Goal: Task Accomplishment & Management: Manage account settings

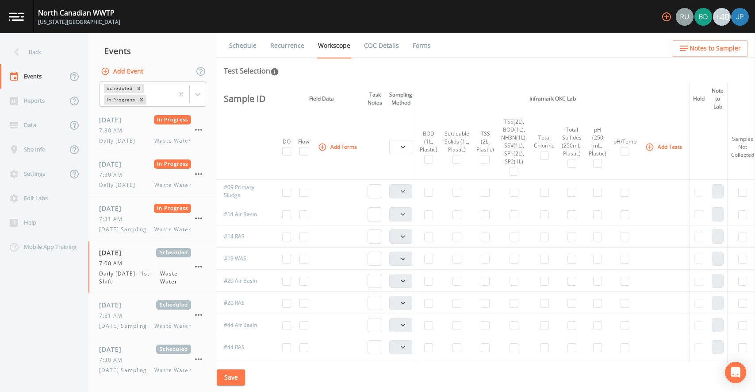
select select "b6a3c313-748b-4795-a028-792ad310bd60"
select select "092b3f94-5697-4c94-9891-da161916fdbb"
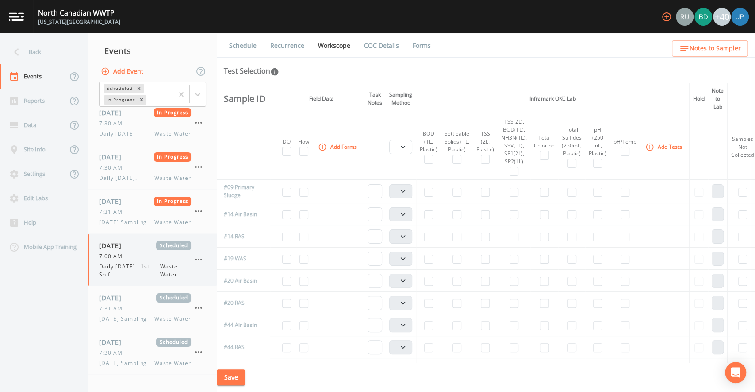
scroll to position [15, 0]
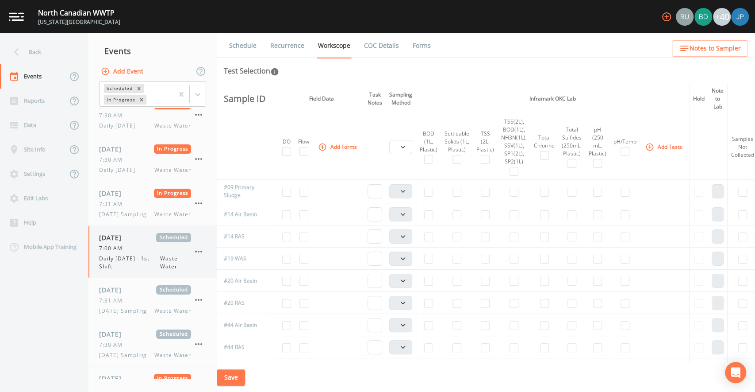
click at [132, 257] on span "Daily [DATE] - 1st Shift" at bounding box center [129, 262] width 61 height 16
select select "b6a3c313-748b-4795-a028-792ad310bd60"
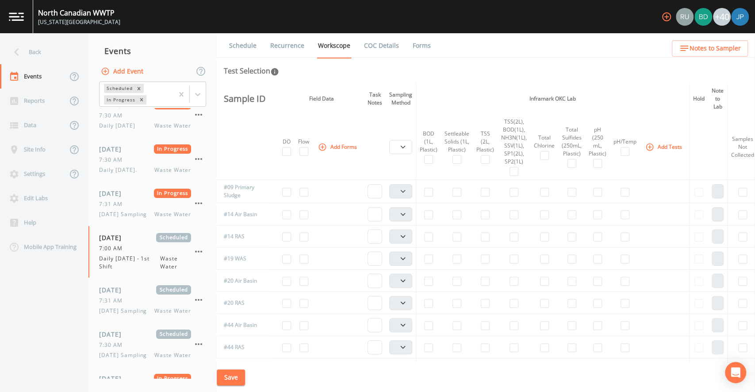
select select "092b3f94-5697-4c94-9891-da161916fdbb"
click at [291, 47] on link "Recurrence" at bounding box center [287, 45] width 37 height 25
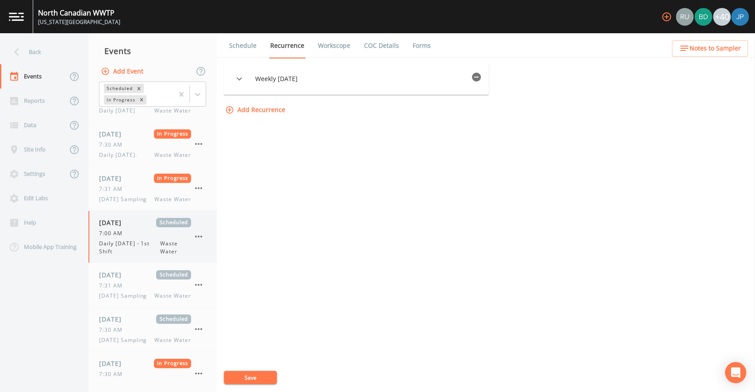
scroll to position [34, 0]
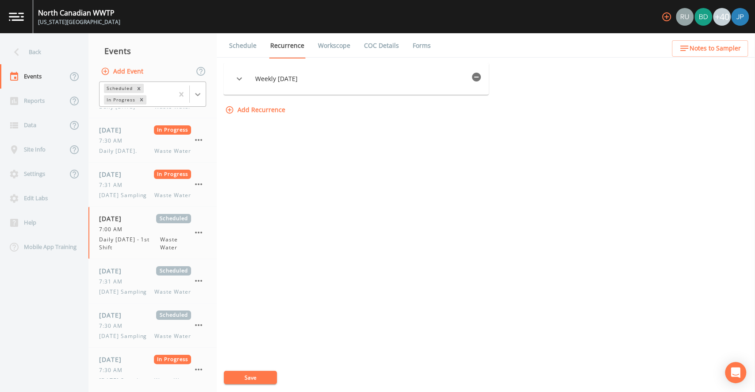
click at [198, 96] on icon at bounding box center [197, 94] width 9 height 9
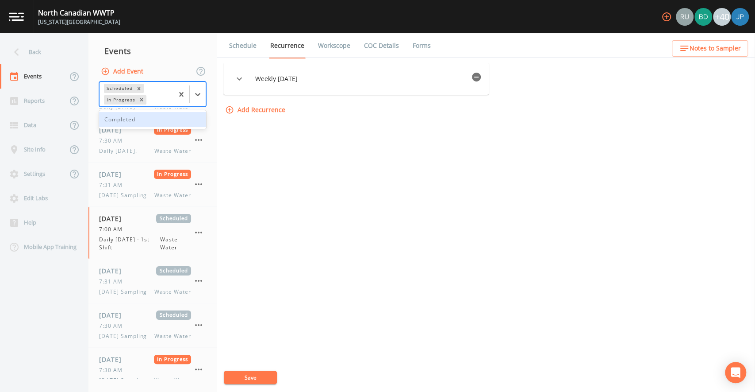
click at [147, 119] on div "Completed" at bounding box center [152, 119] width 107 height 15
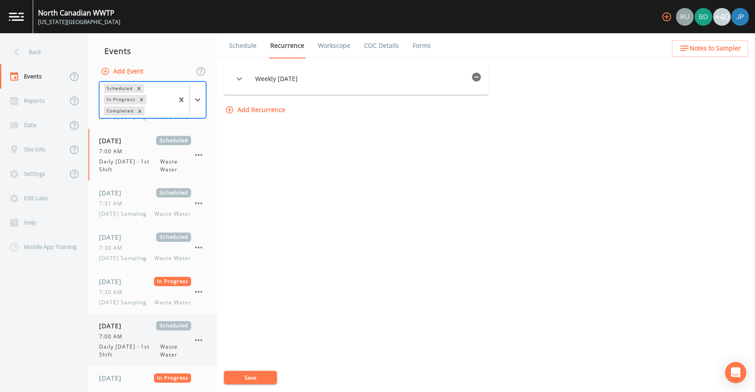
scroll to position [1833, 0]
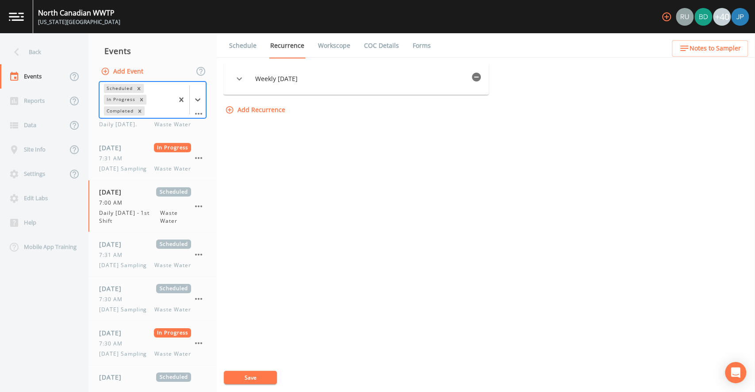
click at [481, 75] on icon "button" at bounding box center [476, 77] width 9 height 9
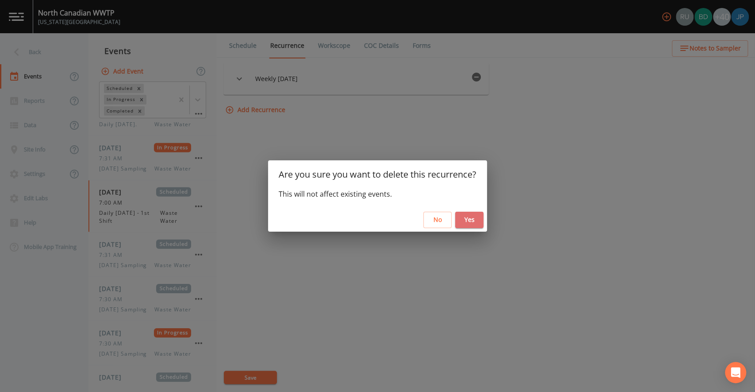
click at [470, 221] on button "Yes" at bounding box center [469, 219] width 28 height 16
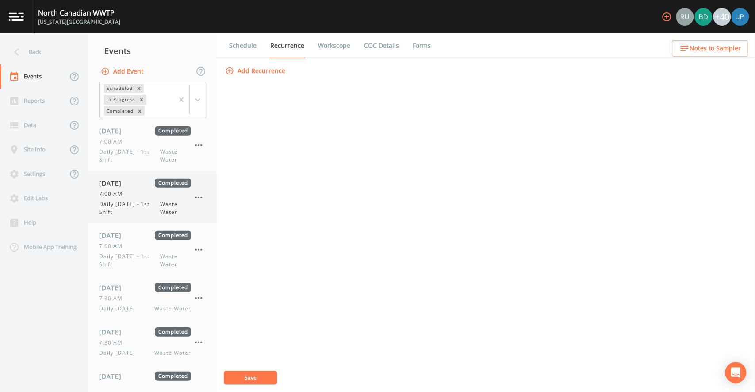
scroll to position [1410, 0]
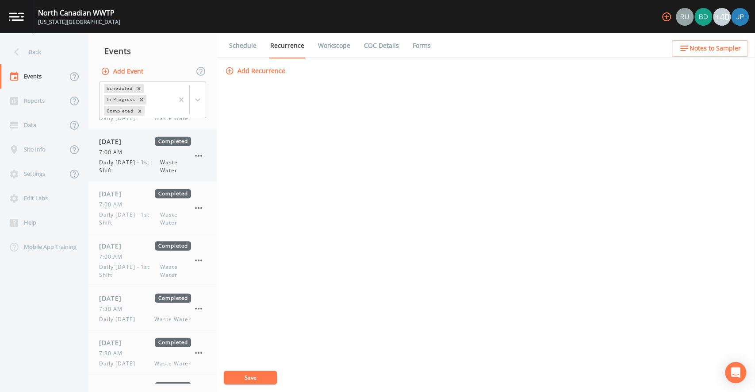
click at [140, 158] on span "Daily [DATE] - 1st Shift" at bounding box center [129, 166] width 61 height 16
select select "092b3f94-5697-4c94-9891-da161916fdbb"
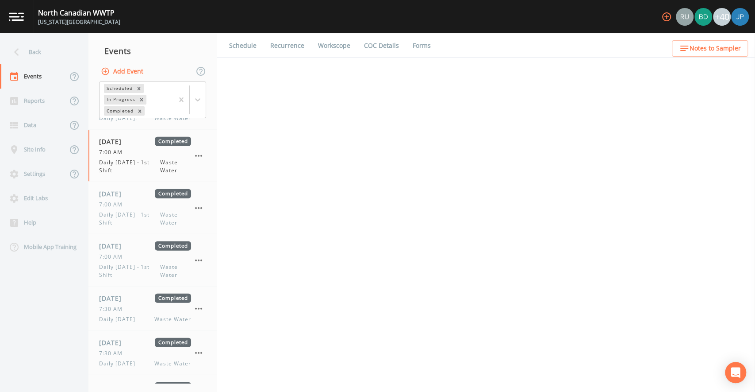
select select "092b3f94-5697-4c94-9891-da161916fdbb"
select select "b6a3c313-748b-4795-a028-792ad310bd60"
select select "092b3f94-5697-4c94-9891-da161916fdbb"
select select "b6a3c313-748b-4795-a028-792ad310bd60"
select select "092b3f94-5697-4c94-9891-da161916fdbb"
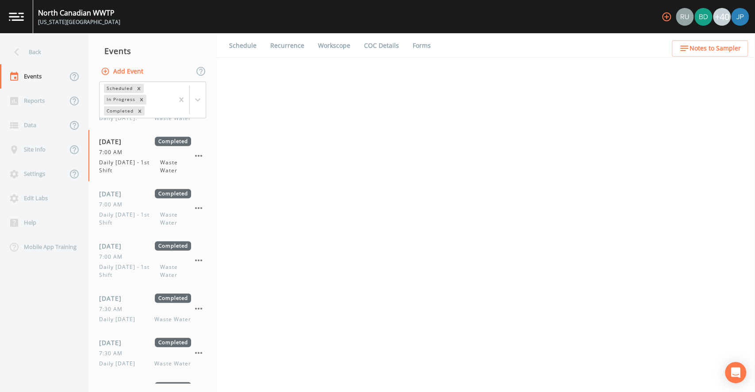
select select "092b3f94-5697-4c94-9891-da161916fdbb"
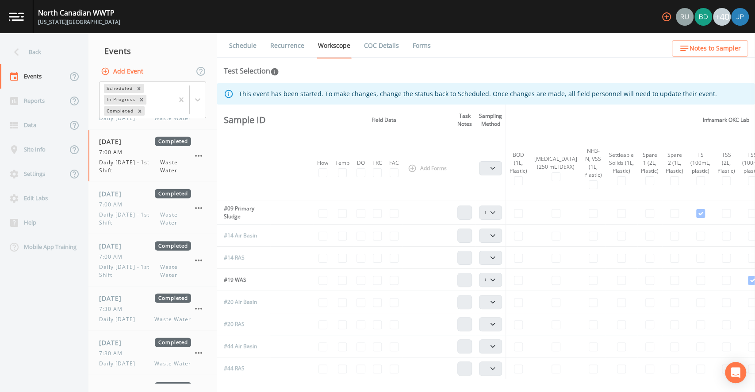
click at [297, 49] on link "Recurrence" at bounding box center [287, 45] width 37 height 25
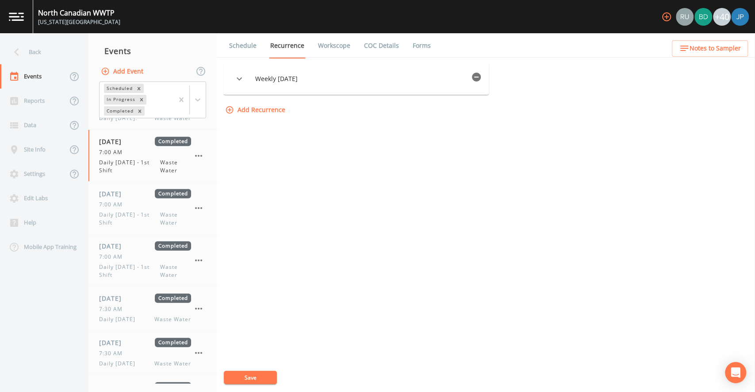
click at [326, 113] on div "Add Recurrence" at bounding box center [355, 110] width 265 height 16
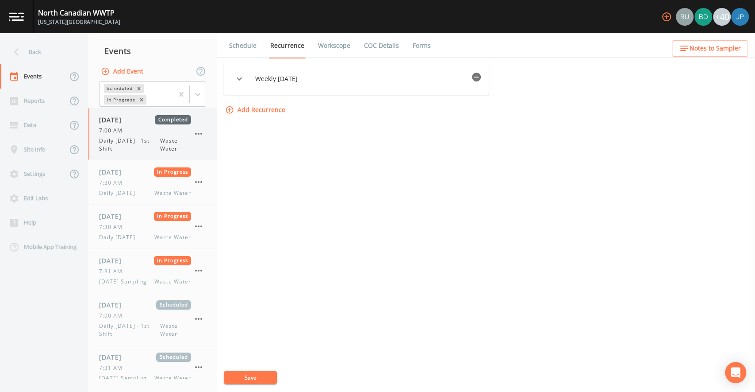
click at [152, 142] on span "Daily [DATE] - 1st Shift" at bounding box center [129, 145] width 61 height 16
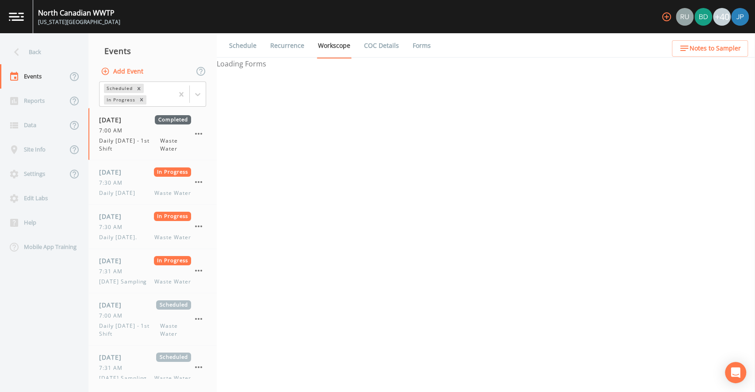
select select "092b3f94-5697-4c94-9891-da161916fdbb"
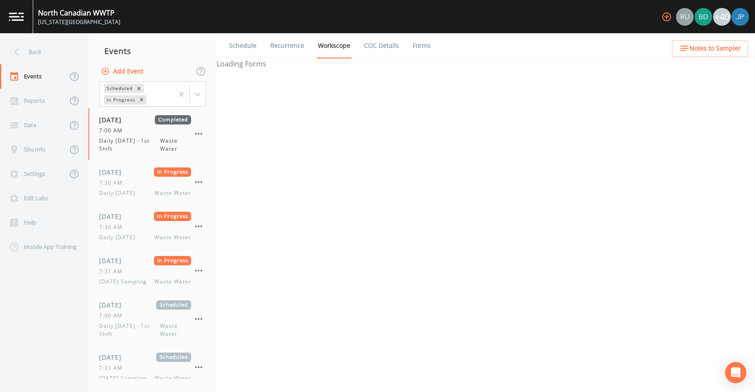
select select "b6a3c313-748b-4795-a028-792ad310bd60"
select select "092b3f94-5697-4c94-9891-da161916fdbb"
select select "b6a3c313-748b-4795-a028-792ad310bd60"
select select "092b3f94-5697-4c94-9891-da161916fdbb"
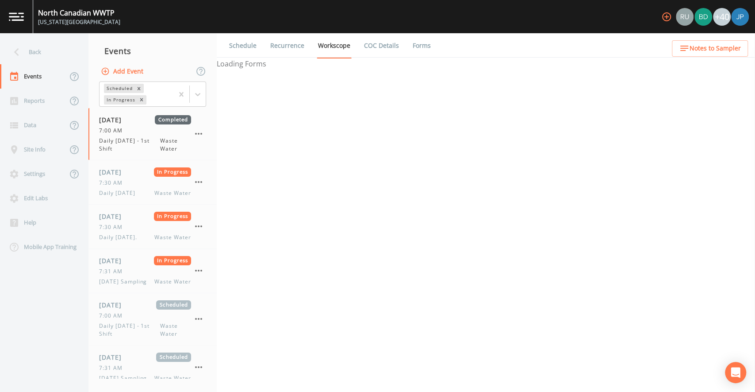
select select "092b3f94-5697-4c94-9891-da161916fdbb"
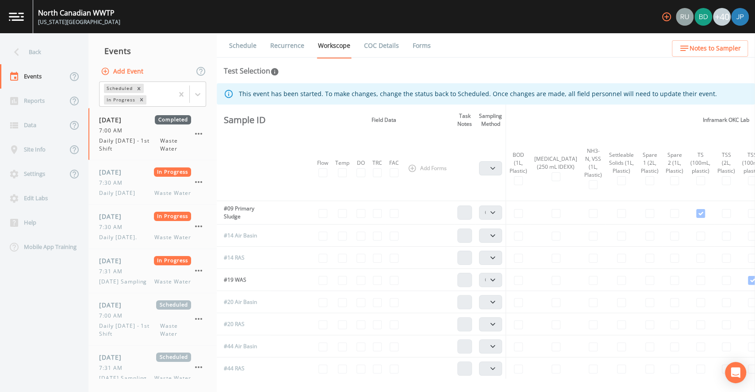
click at [296, 47] on link "Recurrence" at bounding box center [287, 45] width 37 height 25
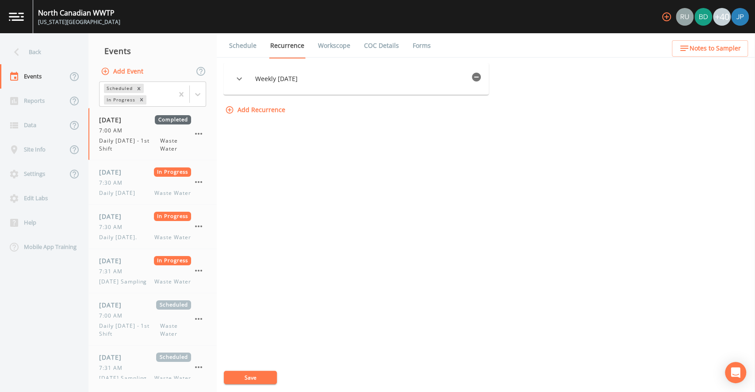
click at [480, 78] on icon "button" at bounding box center [476, 77] width 9 height 9
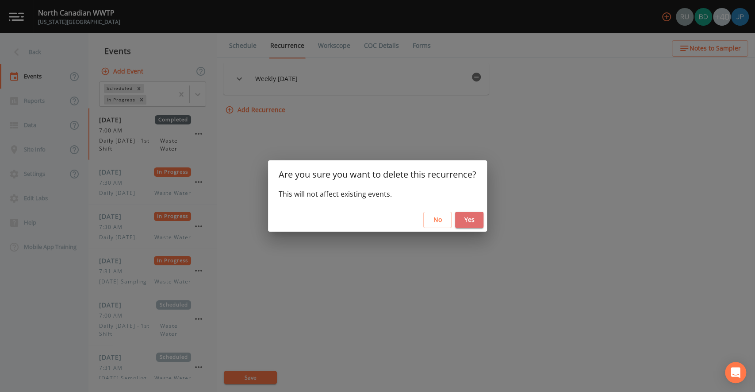
click at [470, 221] on button "Yes" at bounding box center [469, 219] width 28 height 16
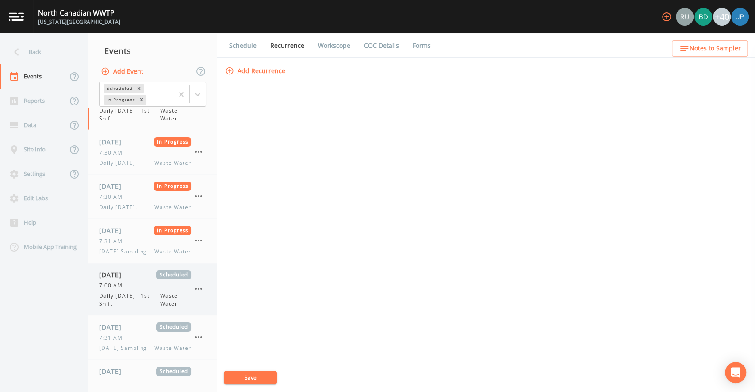
scroll to position [34, 0]
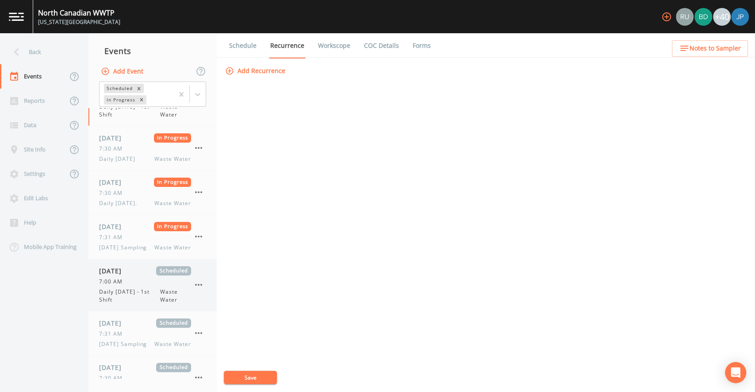
click at [142, 277] on div "7:00 AM" at bounding box center [145, 281] width 92 height 8
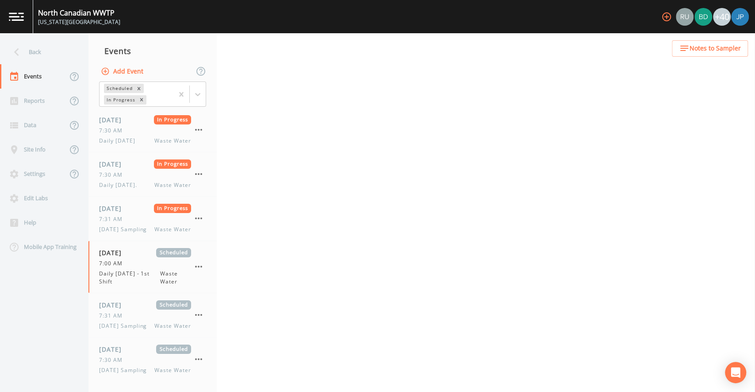
select select "b6a3c313-748b-4795-a028-792ad310bd60"
select select "092b3f94-5697-4c94-9891-da161916fdbb"
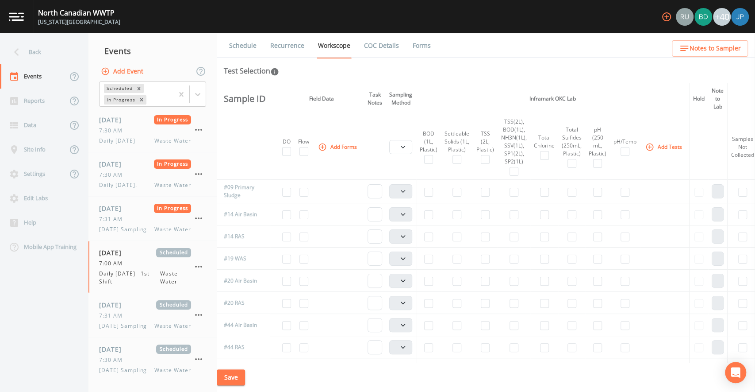
click at [283, 49] on link "Recurrence" at bounding box center [287, 45] width 37 height 25
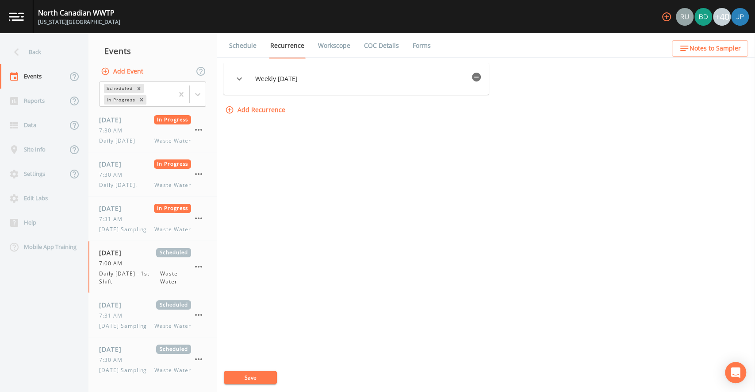
click at [479, 78] on icon "button" at bounding box center [476, 77] width 9 height 9
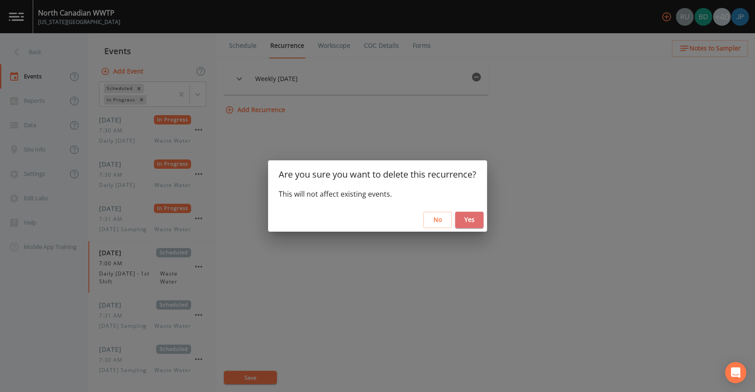
click at [467, 221] on button "Yes" at bounding box center [469, 219] width 28 height 16
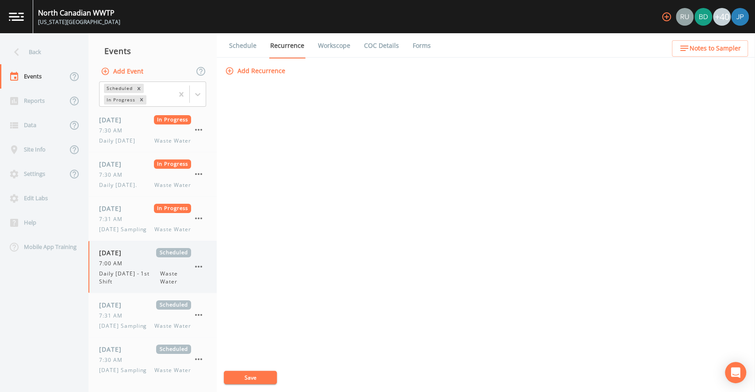
scroll to position [4, 0]
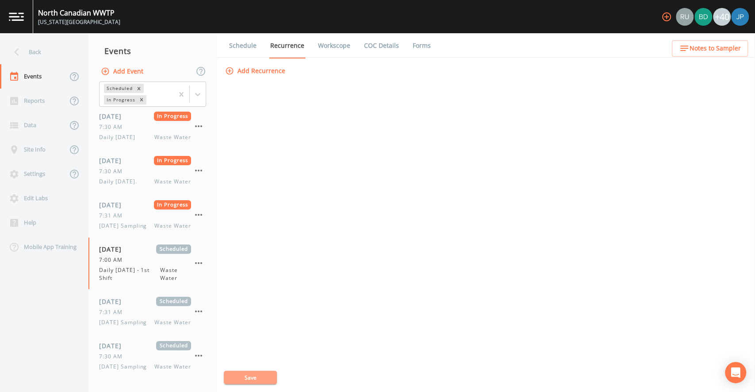
click at [261, 377] on button "Save" at bounding box center [250, 376] width 53 height 13
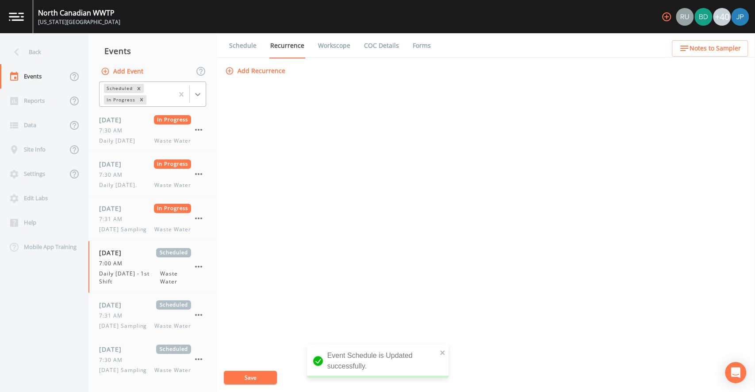
click at [198, 92] on icon at bounding box center [197, 94] width 9 height 9
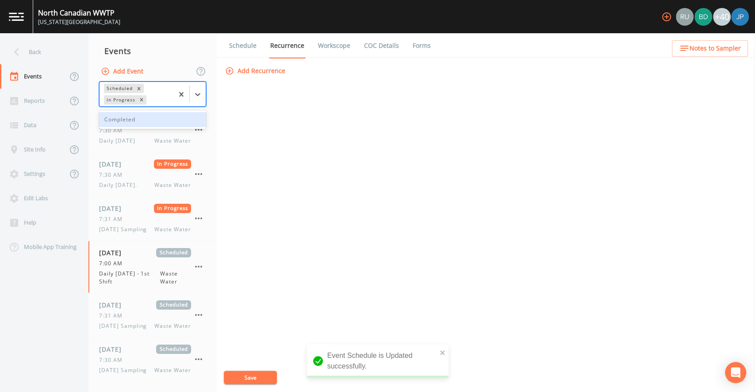
click at [165, 116] on div "Completed" at bounding box center [152, 119] width 107 height 15
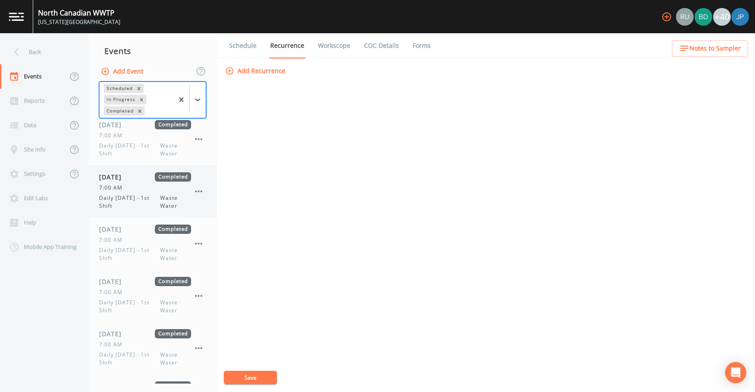
scroll to position [3, 0]
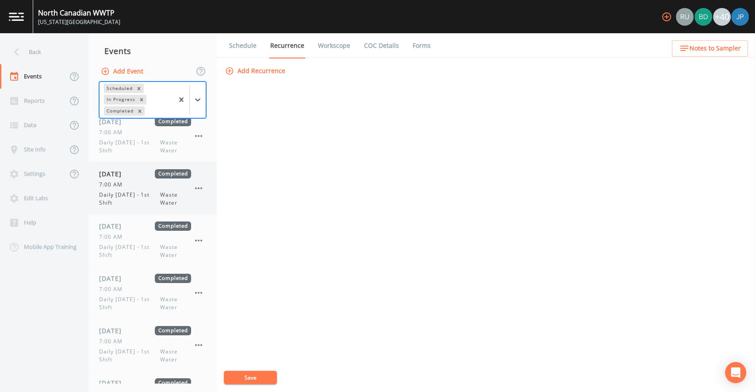
click at [142, 189] on div "[DATE] Completed 7:00 AM Daily [DATE] - 1st Shift Waste Water" at bounding box center [145, 188] width 92 height 38
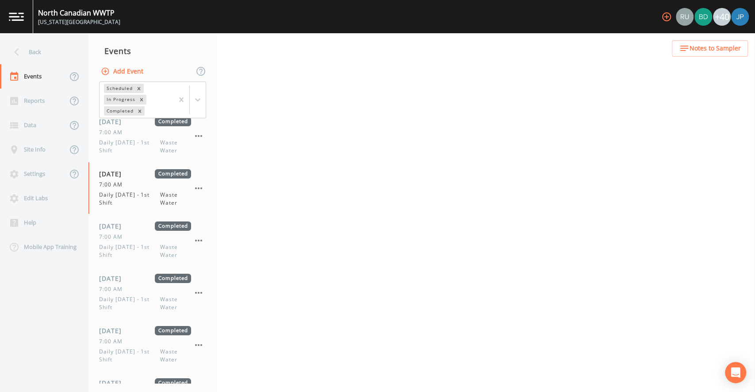
select select "b6a3c313-748b-4795-a028-792ad310bd60"
select select "092b3f94-5697-4c94-9891-da161916fdbb"
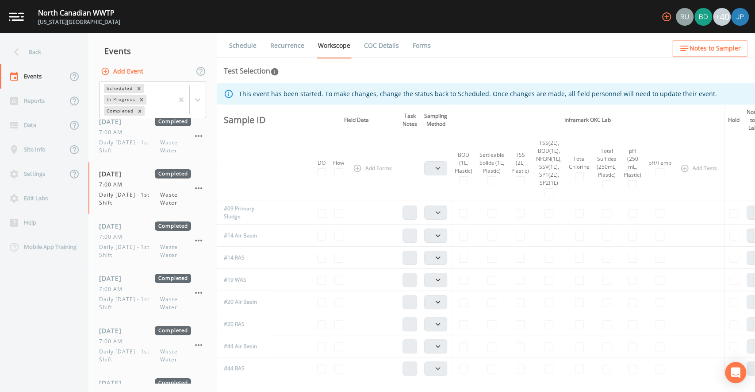
click at [298, 47] on link "Recurrence" at bounding box center [287, 45] width 37 height 25
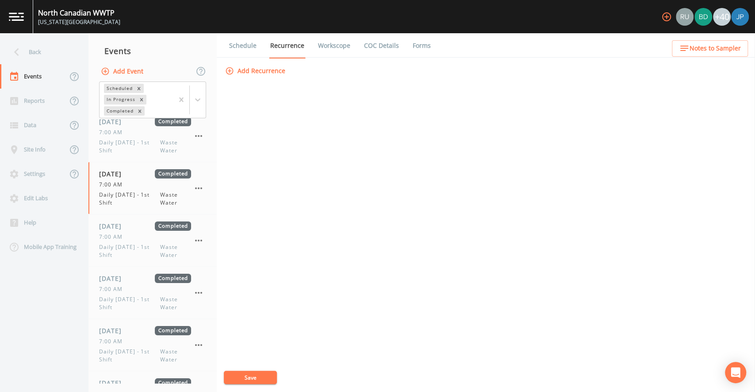
click at [284, 127] on div "Add Recurrence Save" at bounding box center [485, 227] width 525 height 329
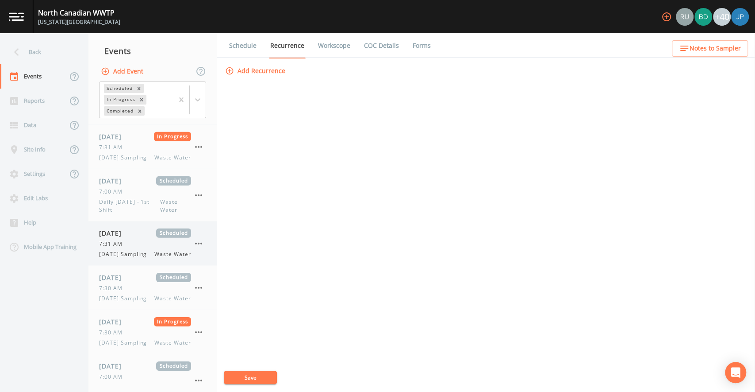
scroll to position [1841, 0]
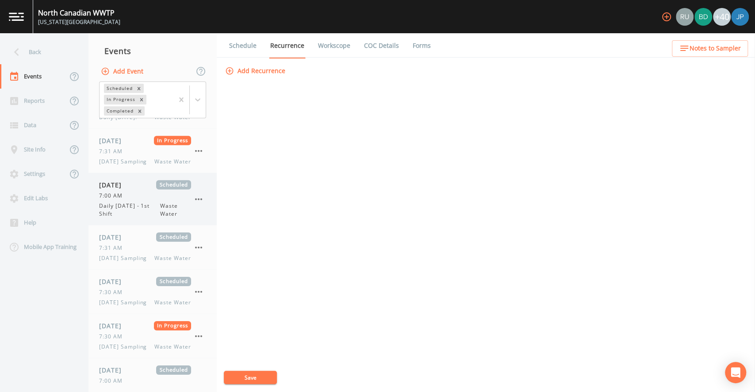
click at [147, 203] on span "Daily [DATE] - 1st Shift" at bounding box center [129, 210] width 61 height 16
select select "b6a3c313-748b-4795-a028-792ad310bd60"
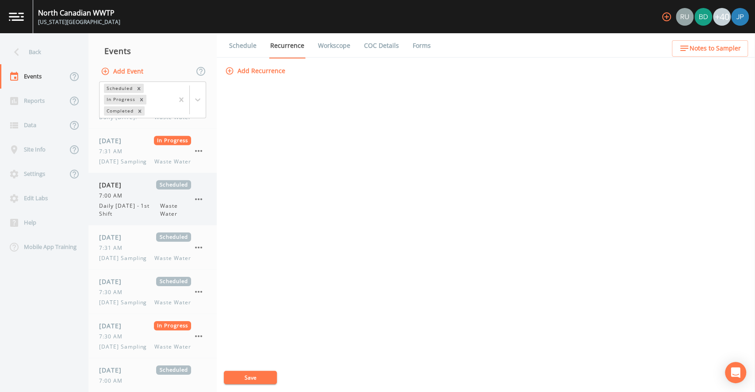
select select "092b3f94-5697-4c94-9891-da161916fdbb"
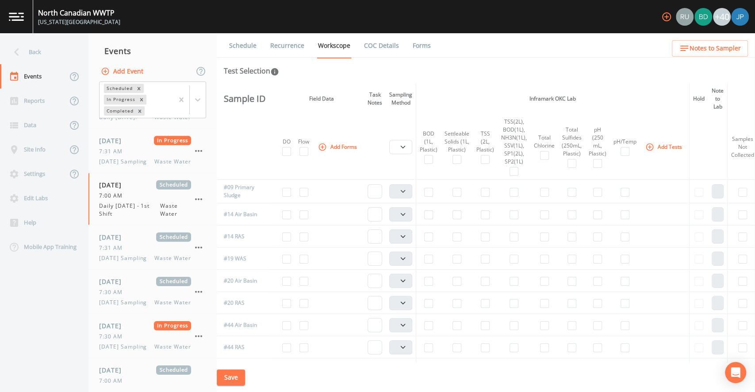
click at [277, 54] on link "Recurrence" at bounding box center [287, 45] width 37 height 25
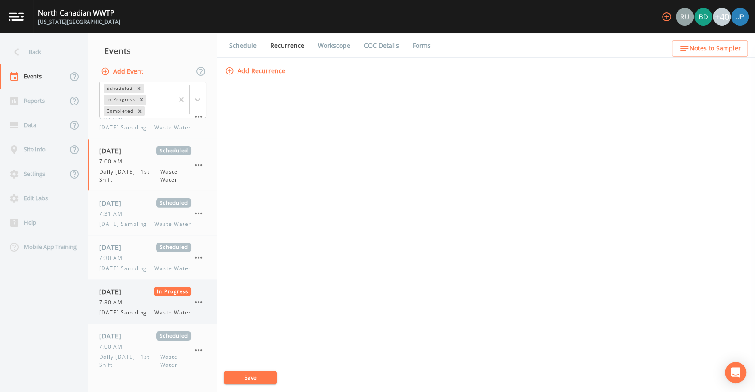
scroll to position [1995, 0]
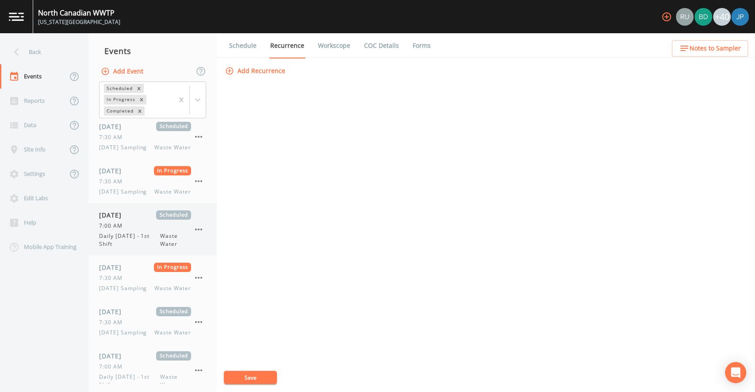
click at [142, 248] on span "Daily [DATE] - 1st Shift" at bounding box center [129, 240] width 61 height 16
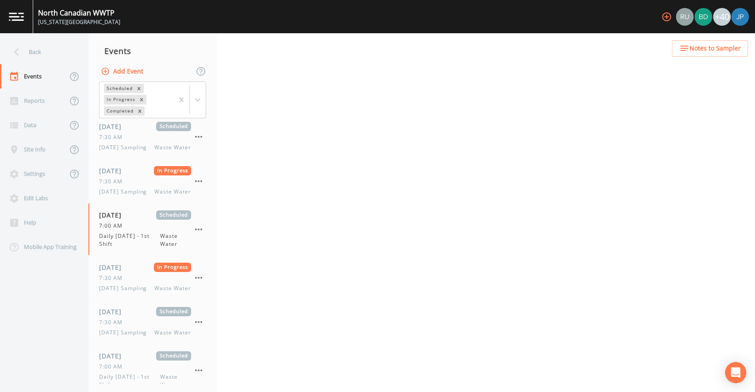
select select "b6a3c313-748b-4795-a028-792ad310bd60"
select select "092b3f94-5697-4c94-9891-da161916fdbb"
select select "b6a3c313-748b-4795-a028-792ad310bd60"
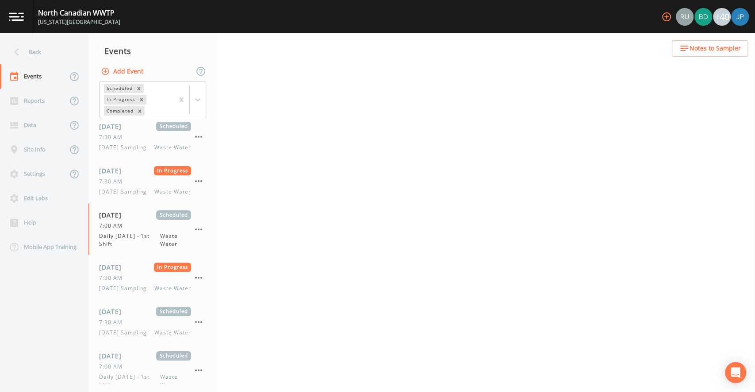
select select "092b3f94-5697-4c94-9891-da161916fdbb"
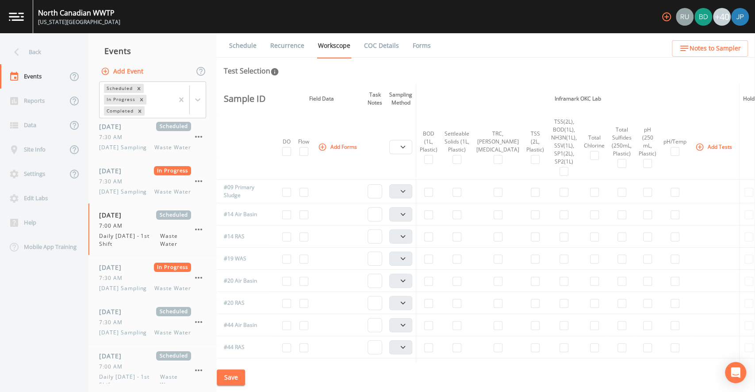
click at [289, 45] on link "Recurrence" at bounding box center [287, 45] width 37 height 25
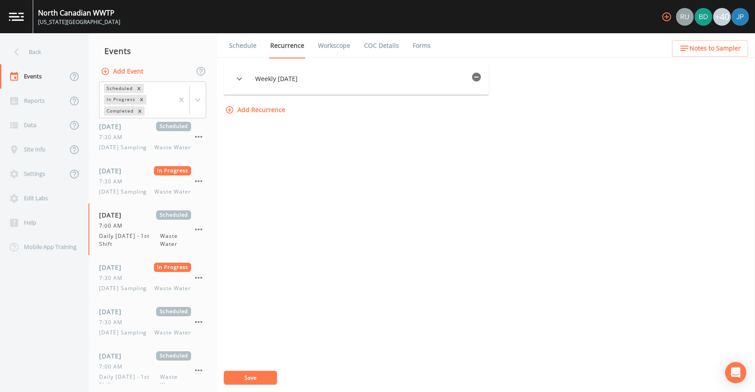
click at [474, 80] on button "button" at bounding box center [477, 77] width 18 height 18
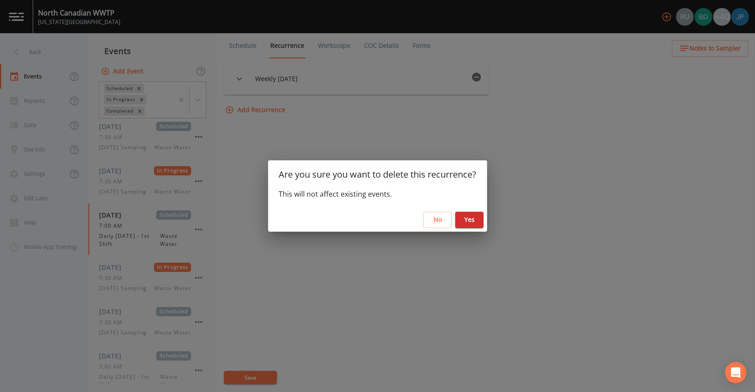
click at [468, 221] on button "Yes" at bounding box center [469, 219] width 28 height 16
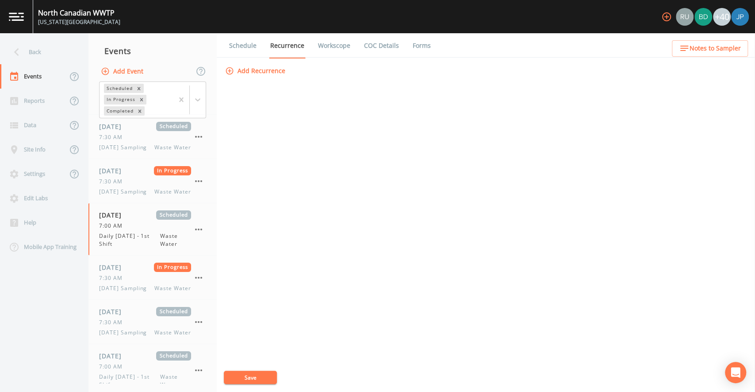
click at [272, 380] on button "Save" at bounding box center [250, 376] width 53 height 13
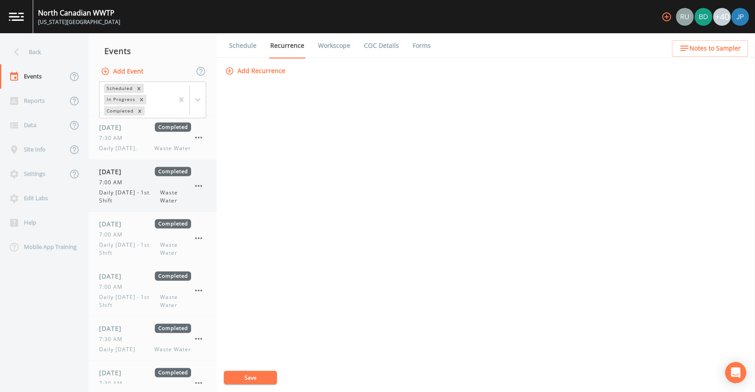
scroll to position [1372, 0]
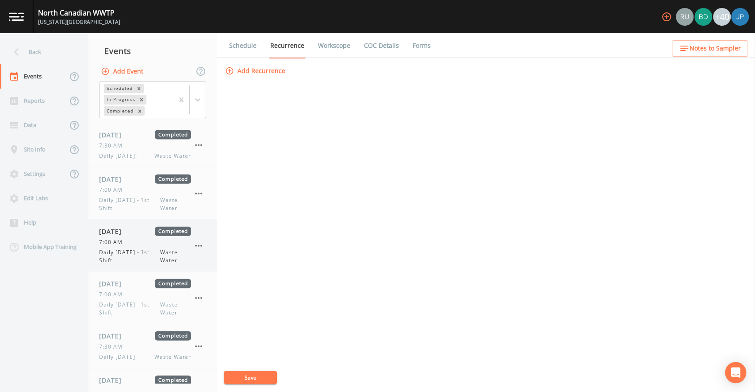
click at [133, 238] on div "7:00 AM" at bounding box center [145, 242] width 92 height 8
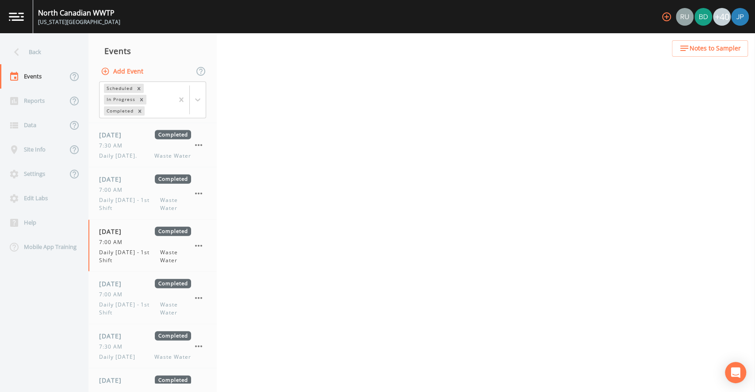
select select "092b3f94-5697-4c94-9891-da161916fdbb"
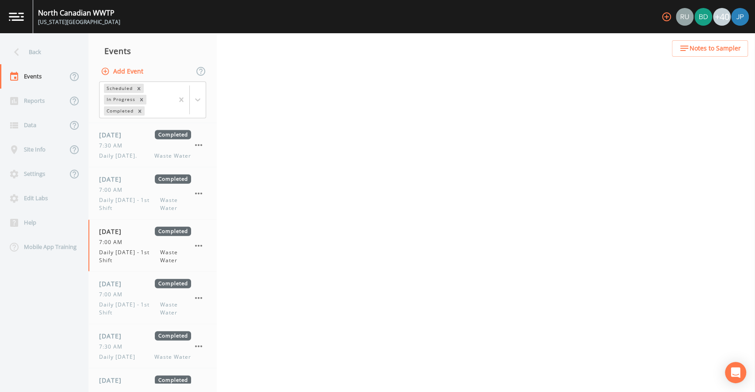
select select "b6a3c313-748b-4795-a028-792ad310bd60"
select select "092b3f94-5697-4c94-9891-da161916fdbb"
select select "b6a3c313-748b-4795-a028-792ad310bd60"
select select "092b3f94-5697-4c94-9891-da161916fdbb"
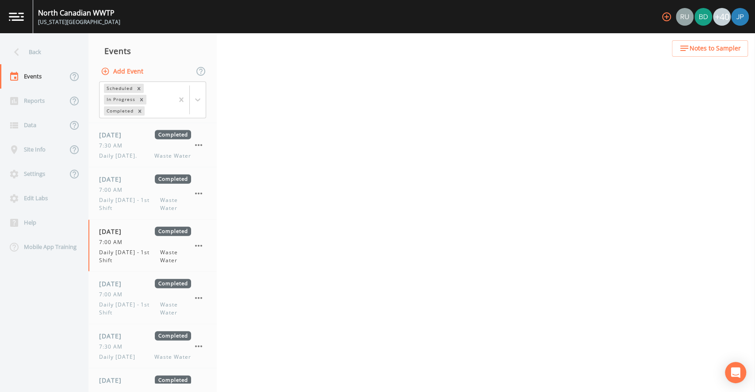
select select "092b3f94-5697-4c94-9891-da161916fdbb"
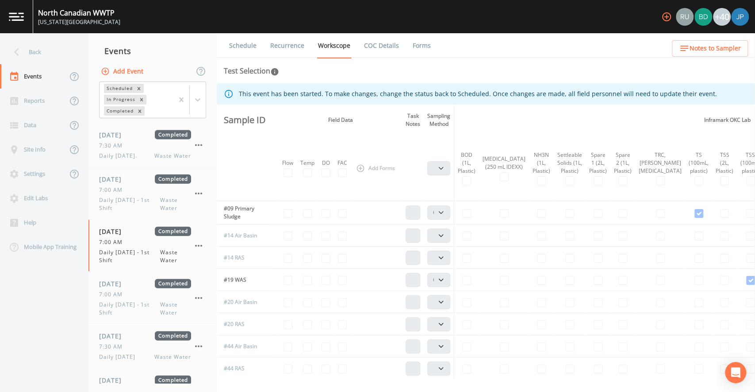
click at [305, 46] on link "Recurrence" at bounding box center [287, 45] width 37 height 25
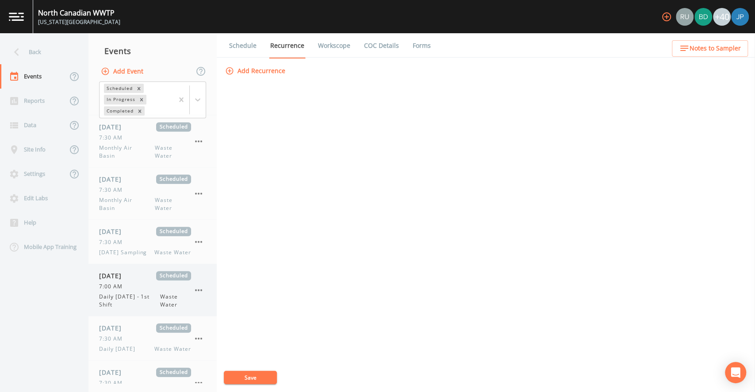
scroll to position [2702, 0]
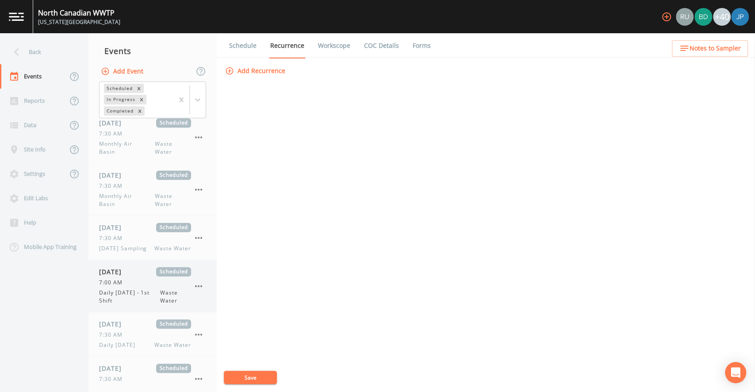
click at [138, 304] on div "[DATE] Scheduled 7:00 AM Daily [DATE] - 1st Shift Waste Water" at bounding box center [145, 286] width 92 height 38
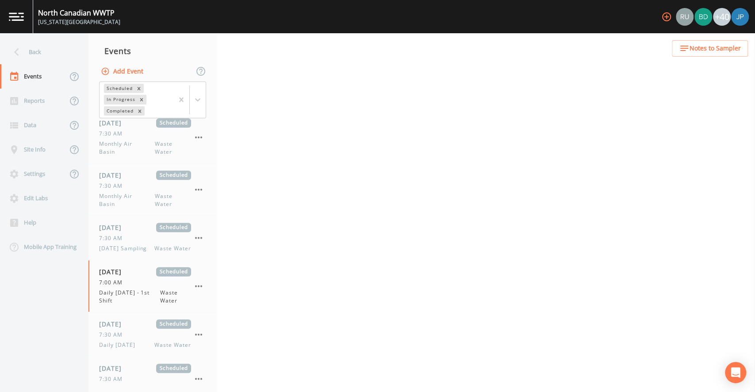
select select "b6a3c313-748b-4795-a028-792ad310bd60"
select select "092b3f94-5697-4c94-9891-da161916fdbb"
select select "b6a3c313-748b-4795-a028-792ad310bd60"
select select "092b3f94-5697-4c94-9891-da161916fdbb"
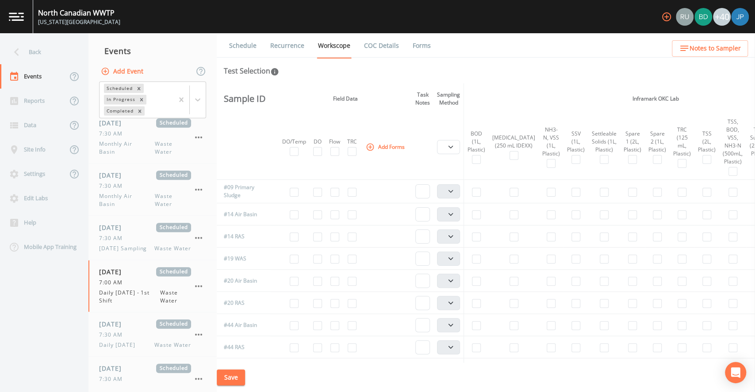
click at [279, 44] on link "Recurrence" at bounding box center [287, 45] width 37 height 25
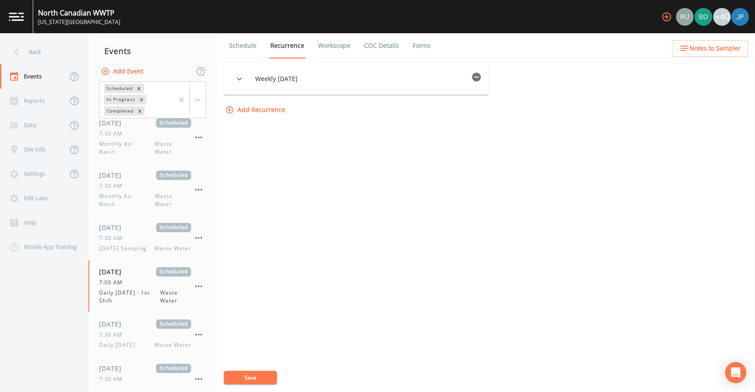
click at [481, 78] on icon "button" at bounding box center [476, 77] width 9 height 9
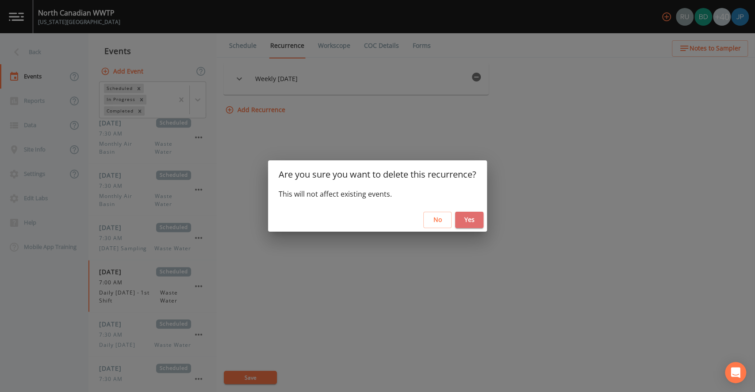
click at [463, 220] on button "Yes" at bounding box center [469, 219] width 28 height 16
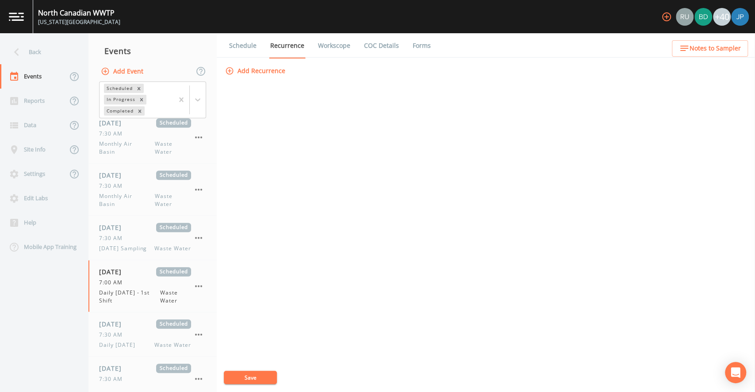
click at [258, 378] on button "Save" at bounding box center [250, 376] width 53 height 13
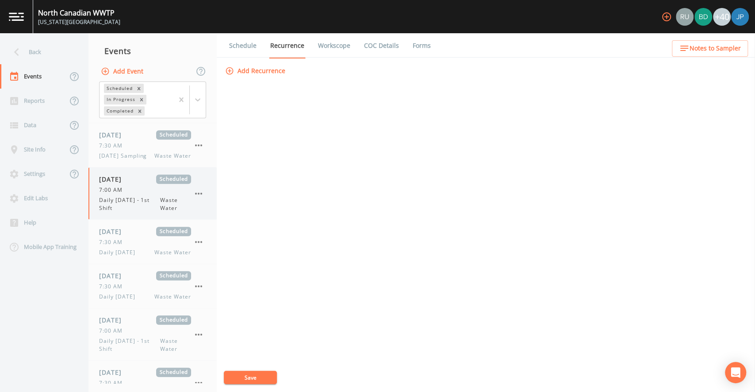
scroll to position [2767, 0]
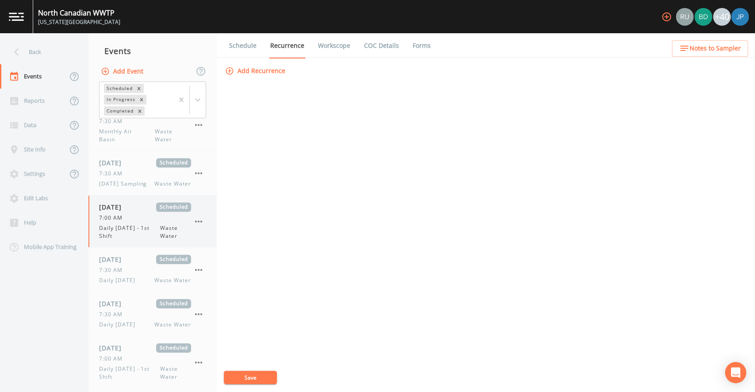
click at [201, 227] on icon "button" at bounding box center [198, 221] width 11 height 11
click at [219, 315] on p "Delete" at bounding box center [242, 312] width 57 height 11
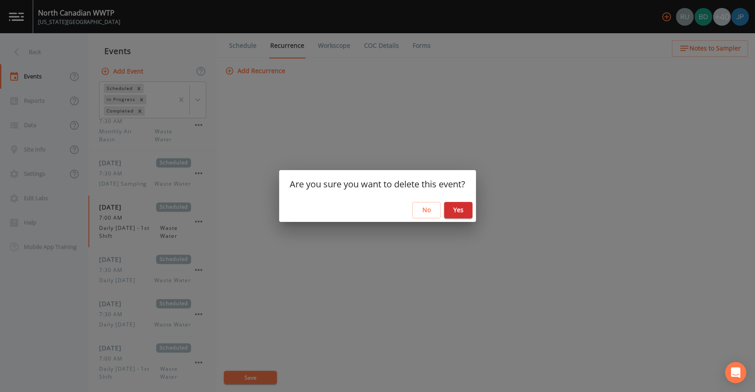
click at [457, 211] on button "Yes" at bounding box center [458, 210] width 28 height 16
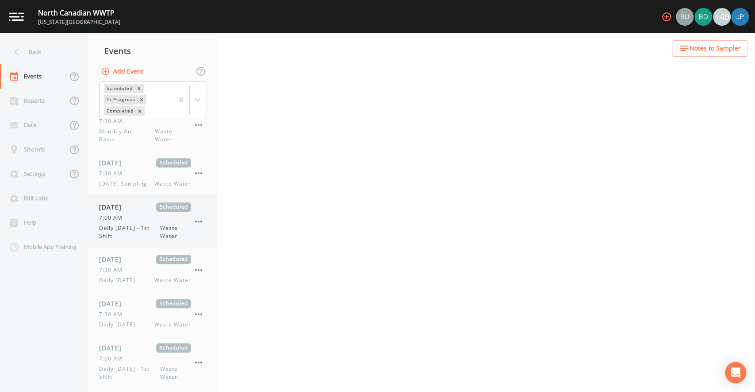
select select "b6a3c313-748b-4795-a028-792ad310bd60"
select select "092b3f94-5697-4c94-9891-da161916fdbb"
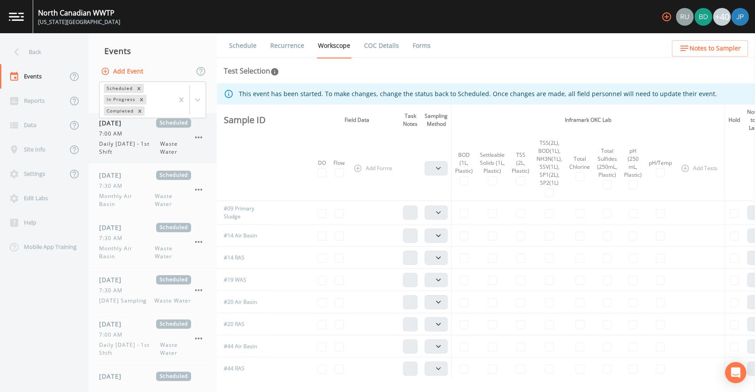
scroll to position [2647, 0]
click at [136, 141] on div "7:00 AM" at bounding box center [145, 137] width 92 height 8
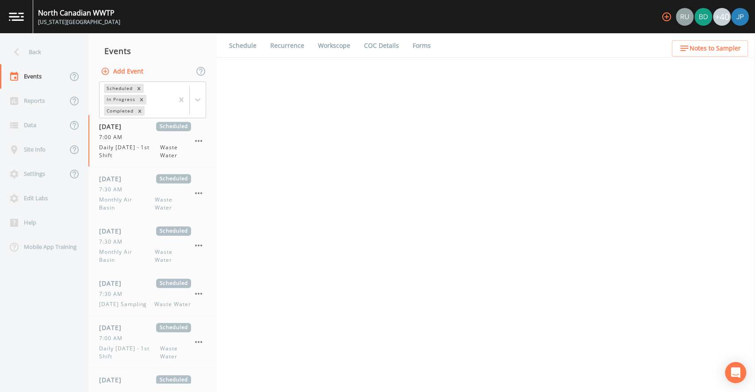
select select "b6a3c313-748b-4795-a028-792ad310bd60"
select select "092b3f94-5697-4c94-9891-da161916fdbb"
select select "b6a3c313-748b-4795-a028-792ad310bd60"
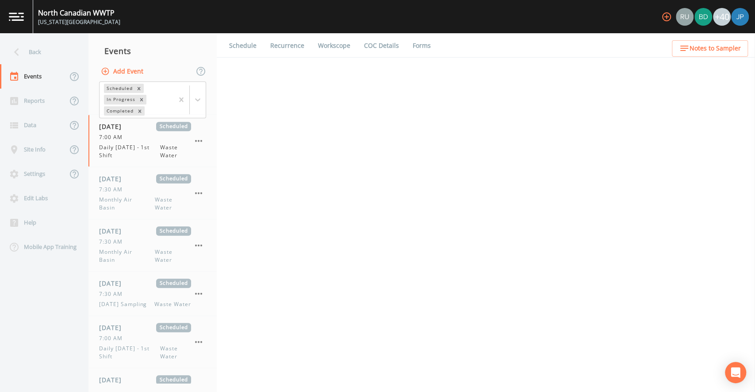
select select "092b3f94-5697-4c94-9891-da161916fdbb"
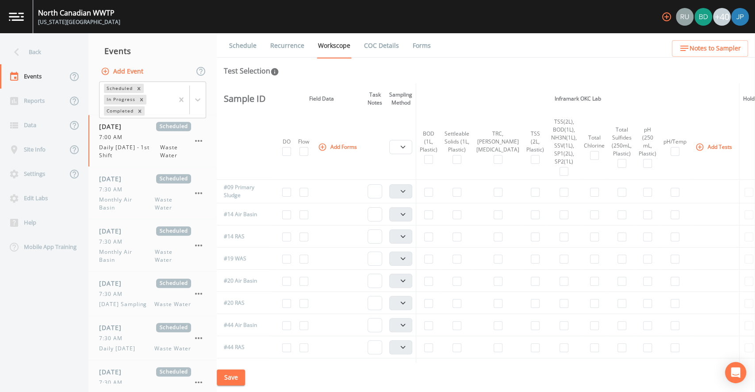
click at [293, 48] on link "Recurrence" at bounding box center [287, 45] width 37 height 25
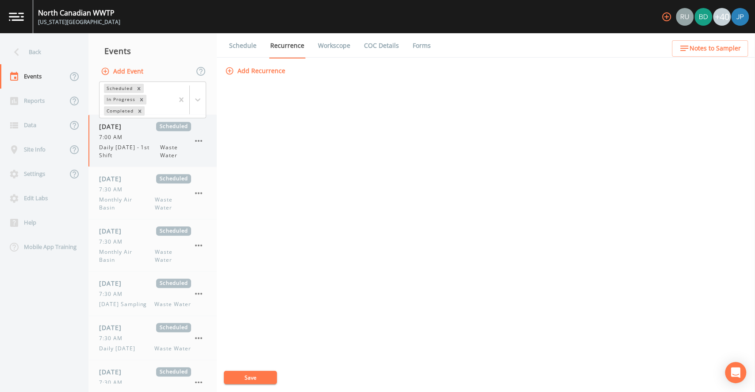
click at [202, 146] on icon "button" at bounding box center [198, 140] width 11 height 11
click at [240, 221] on p "Delete" at bounding box center [242, 224] width 57 height 11
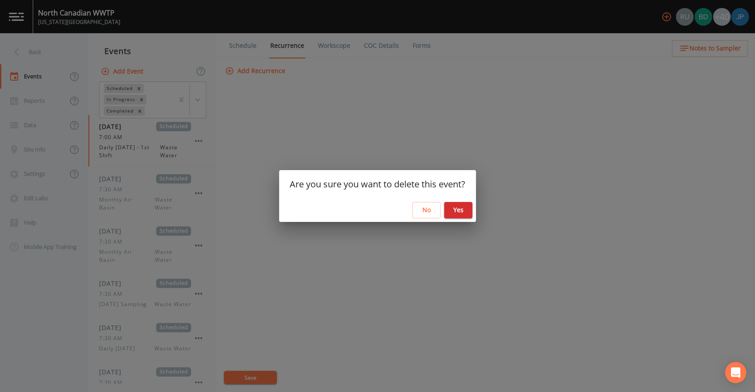
click at [457, 210] on button "Yes" at bounding box center [458, 210] width 28 height 16
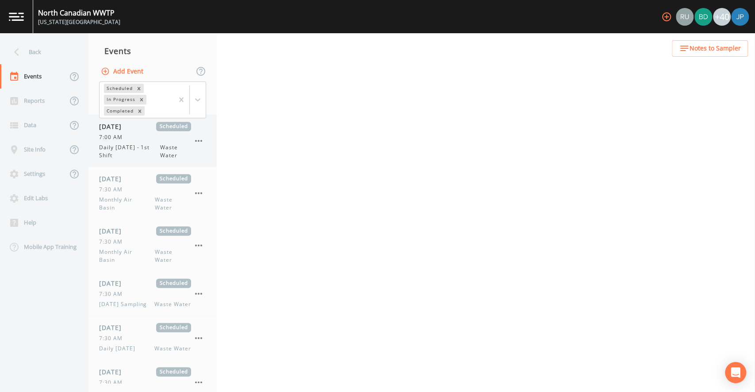
select select "b6a3c313-748b-4795-a028-792ad310bd60"
select select "092b3f94-5697-4c94-9891-da161916fdbb"
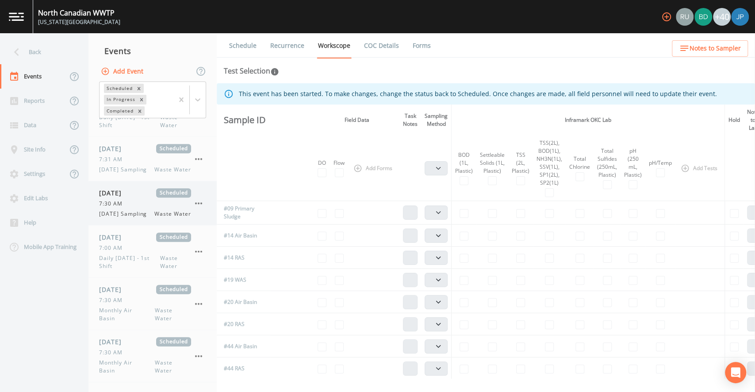
scroll to position [2532, 0]
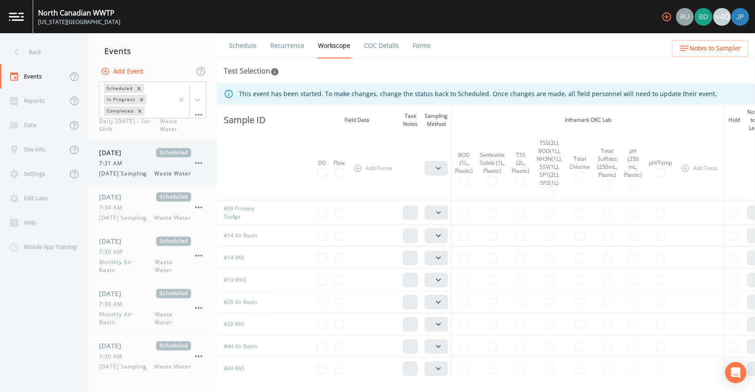
click at [141, 177] on span "[DATE] Sampling" at bounding box center [125, 173] width 53 height 8
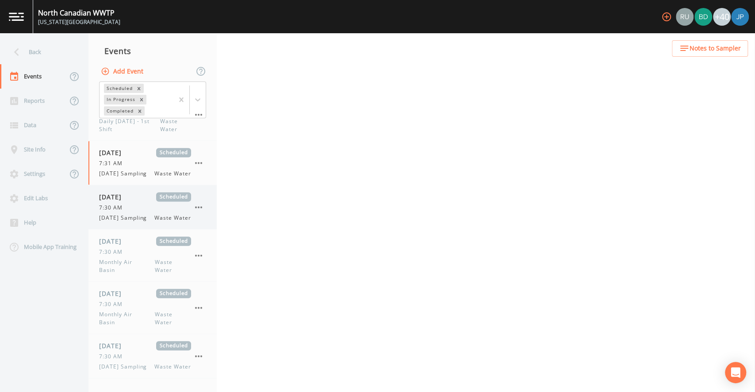
select select "092b3f94-5697-4c94-9891-da161916fdbb"
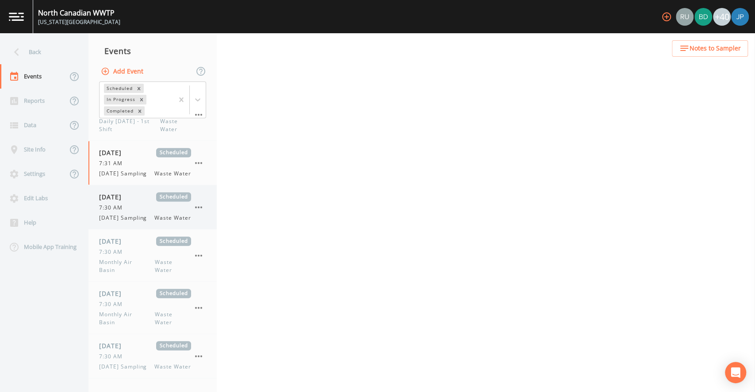
select select "b6a3c313-748b-4795-a028-792ad310bd60"
select select "092b3f94-5697-4c94-9891-da161916fdbb"
select select "b6a3c313-748b-4795-a028-792ad310bd60"
select select "092b3f94-5697-4c94-9891-da161916fdbb"
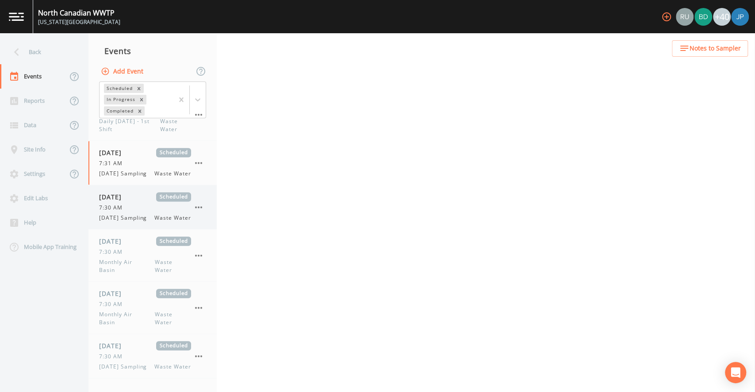
select select "092b3f94-5697-4c94-9891-da161916fdbb"
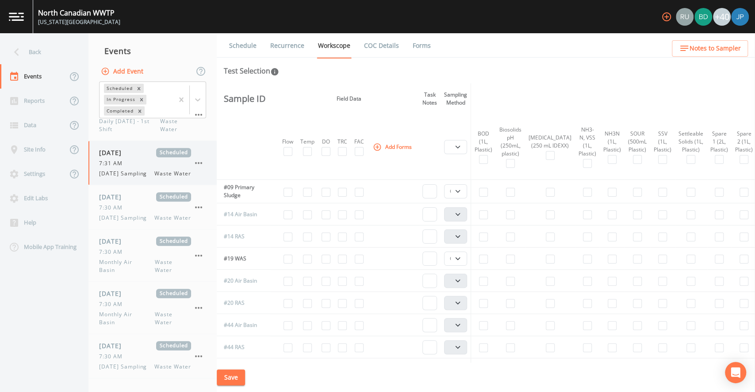
scroll to position [2521, 0]
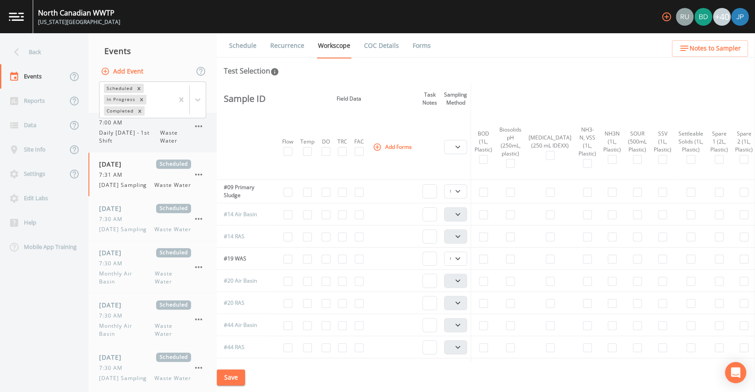
click at [147, 145] on span "Daily [DATE] - 1st Shift" at bounding box center [129, 137] width 61 height 16
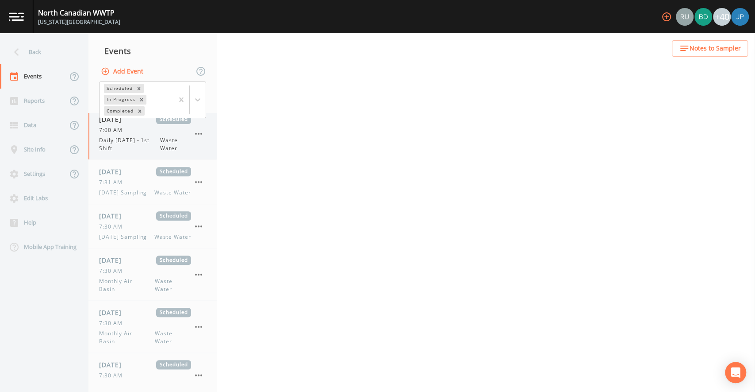
select select "b6a3c313-748b-4795-a028-792ad310bd60"
select select "092b3f94-5697-4c94-9891-da161916fdbb"
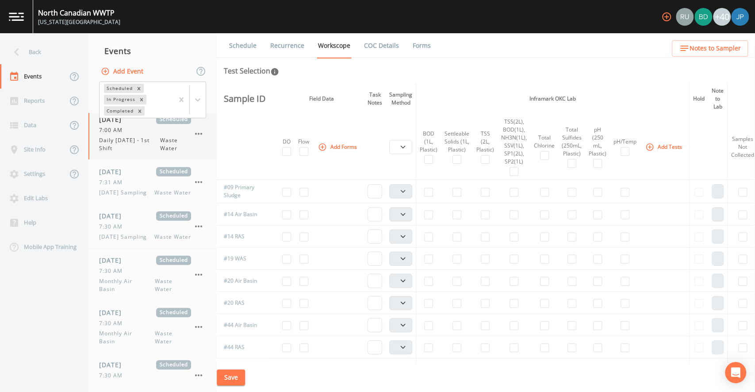
scroll to position [2425, 0]
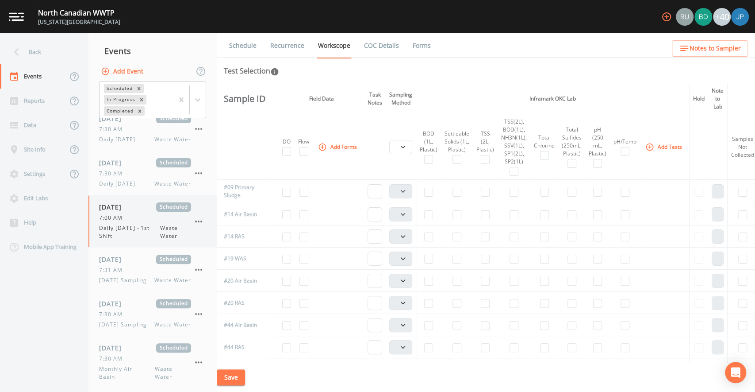
click at [201, 227] on icon "button" at bounding box center [198, 221] width 11 height 11
click at [285, 54] on div at bounding box center [377, 196] width 755 height 392
click at [287, 48] on div "Mark In-Progress [PERSON_NAME] Complete Duplicate Delete" at bounding box center [377, 196] width 755 height 392
select select "b6a3c313-748b-4795-a028-792ad310bd60"
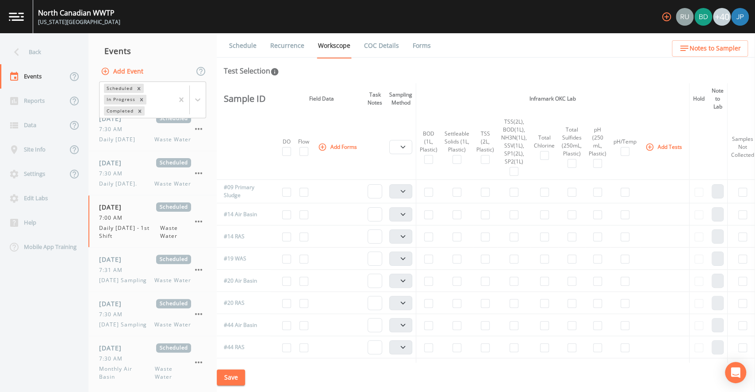
select select "b6a3c313-748b-4795-a028-792ad310bd60"
select select "092b3f94-5697-4c94-9891-da161916fdbb"
click at [288, 48] on link "Recurrence" at bounding box center [287, 45] width 37 height 25
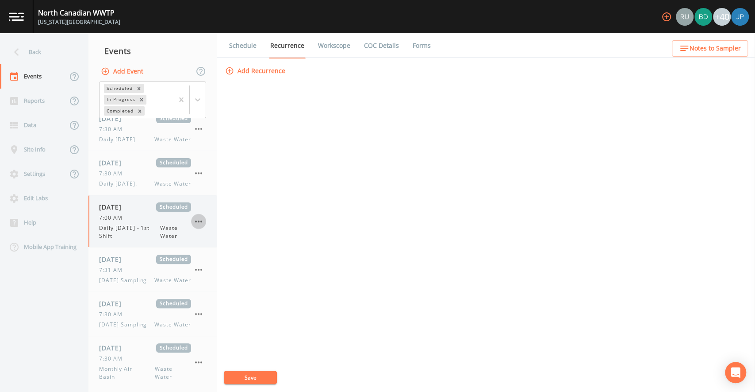
click at [202, 227] on icon "button" at bounding box center [198, 221] width 11 height 11
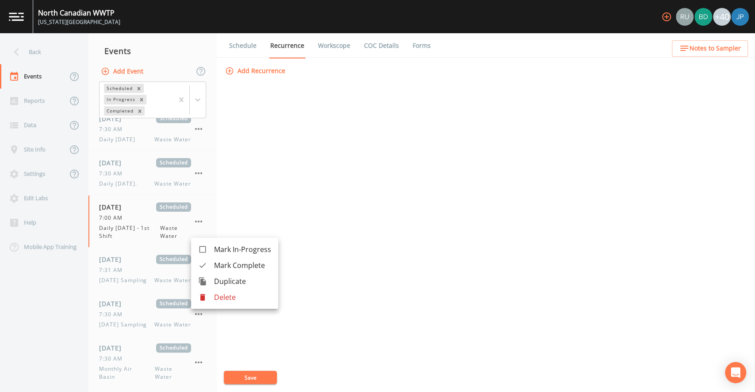
click at [220, 292] on p "Delete" at bounding box center [242, 297] width 57 height 11
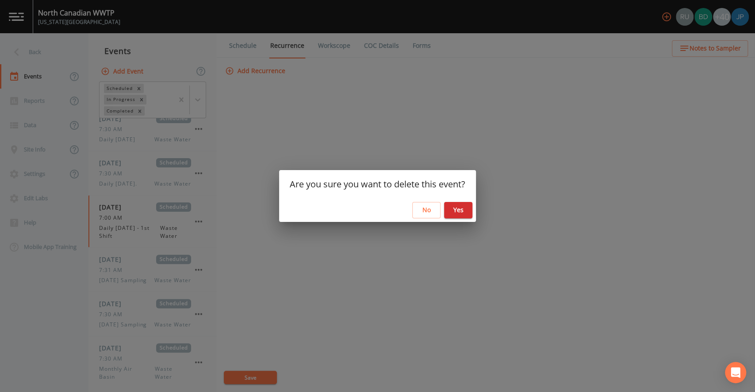
click at [461, 212] on button "Yes" at bounding box center [458, 210] width 28 height 16
select select "b6a3c313-748b-4795-a028-792ad310bd60"
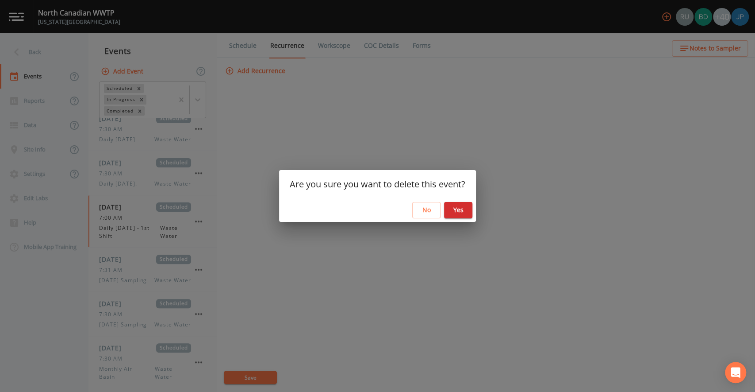
select select "092b3f94-5697-4c94-9891-da161916fdbb"
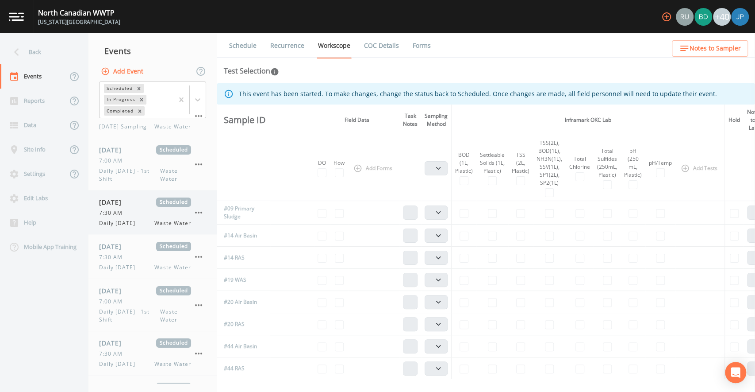
scroll to position [2170, 0]
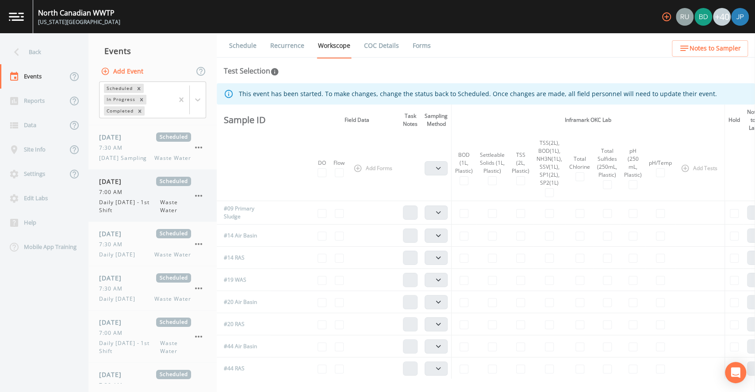
click at [143, 214] on span "Daily [DATE] - 1st Shift" at bounding box center [129, 206] width 61 height 16
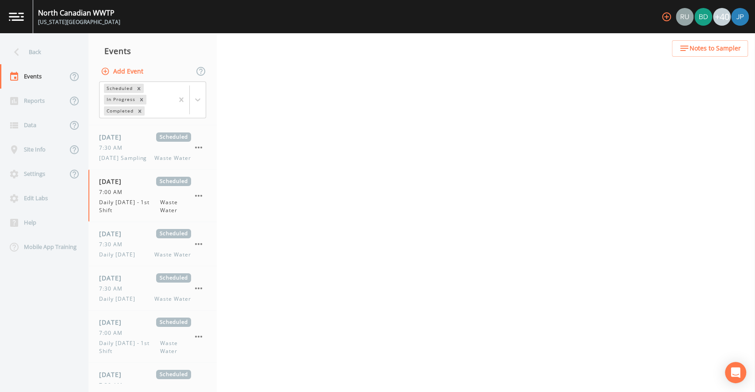
select select "b6a3c313-748b-4795-a028-792ad310bd60"
select select "092b3f94-5697-4c94-9891-da161916fdbb"
select select "b6a3c313-748b-4795-a028-792ad310bd60"
select select "092b3f94-5697-4c94-9891-da161916fdbb"
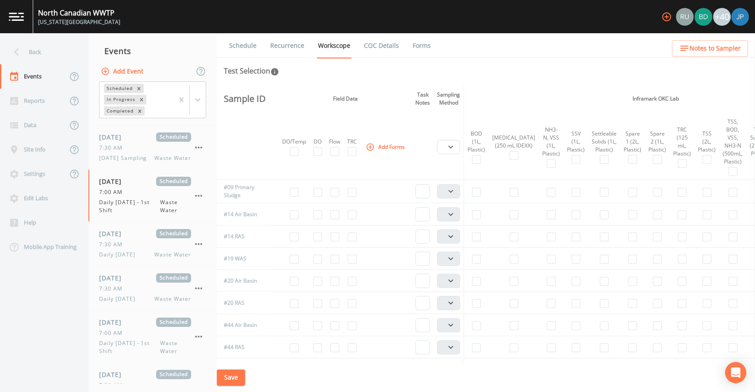
click at [299, 47] on link "Recurrence" at bounding box center [287, 45] width 37 height 25
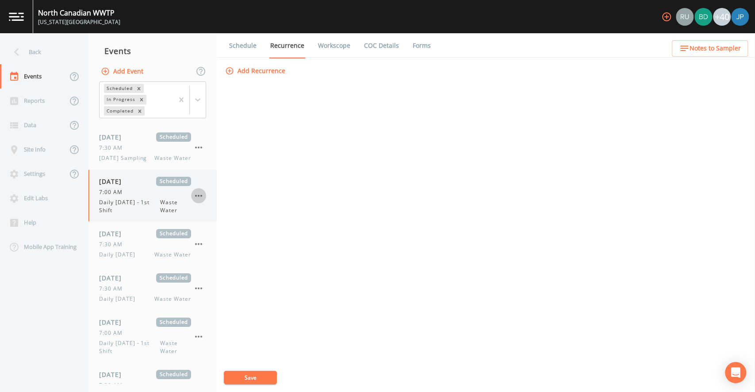
click at [199, 201] on icon "button" at bounding box center [198, 195] width 11 height 11
click at [230, 271] on p "Delete" at bounding box center [242, 272] width 57 height 11
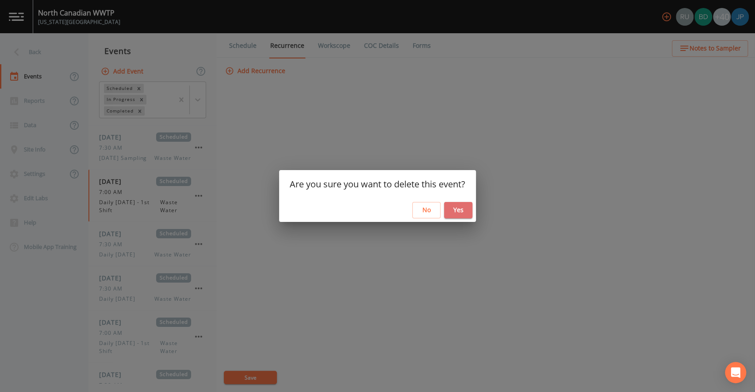
click at [455, 211] on button "Yes" at bounding box center [458, 210] width 28 height 16
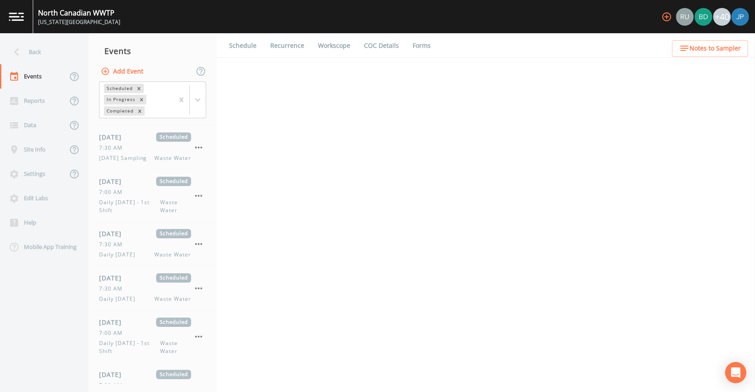
select select "b6a3c313-748b-4795-a028-792ad310bd60"
select select "092b3f94-5697-4c94-9891-da161916fdbb"
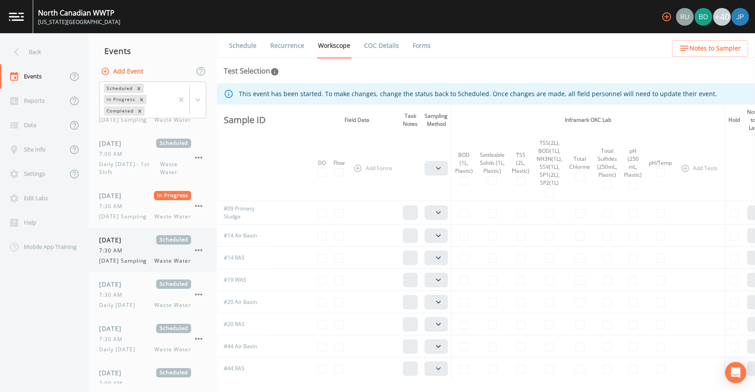
scroll to position [2060, 0]
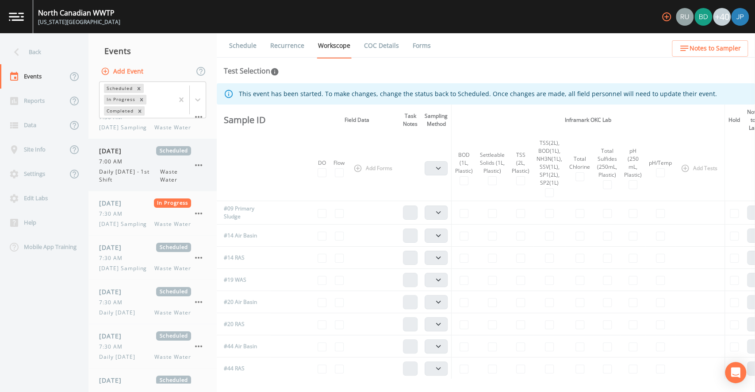
click at [145, 184] on span "Daily [DATE] - 1st Shift" at bounding box center [129, 176] width 61 height 16
select select "b6a3c313-748b-4795-a028-792ad310bd60"
select select "092b3f94-5697-4c94-9891-da161916fdbb"
select select "b6a3c313-748b-4795-a028-792ad310bd60"
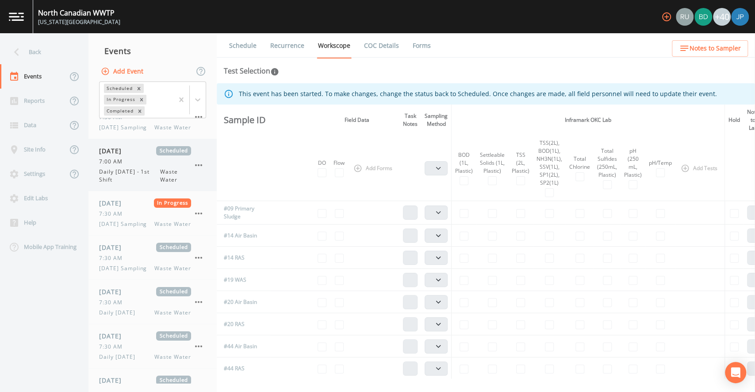
select select "b6a3c313-748b-4795-a028-792ad310bd60"
select select "092b3f94-5697-4c94-9891-da161916fdbb"
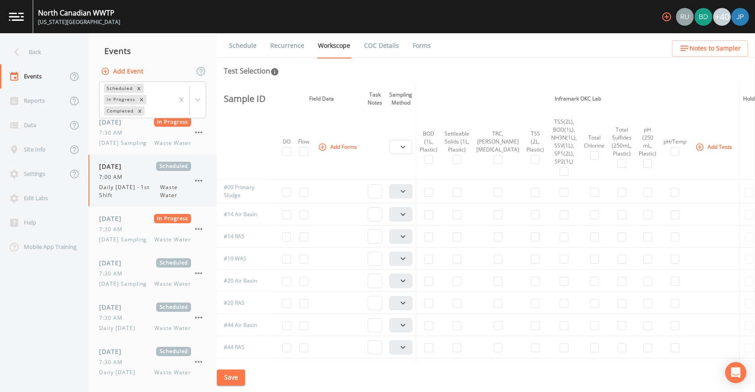
scroll to position [1953, 0]
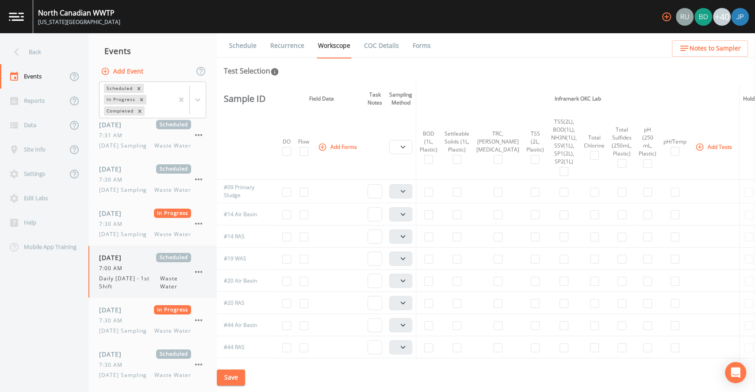
click at [201, 277] on icon "button" at bounding box center [198, 271] width 11 height 11
click at [226, 331] on p "Delete" at bounding box center [242, 332] width 57 height 11
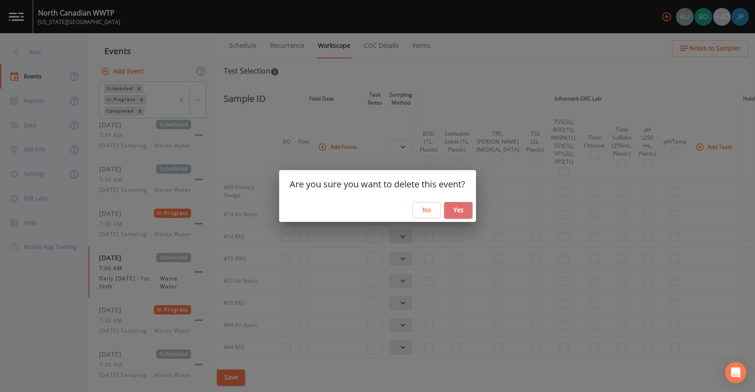
click at [462, 212] on button "Yes" at bounding box center [458, 210] width 28 height 16
select select "b6a3c313-748b-4795-a028-792ad310bd60"
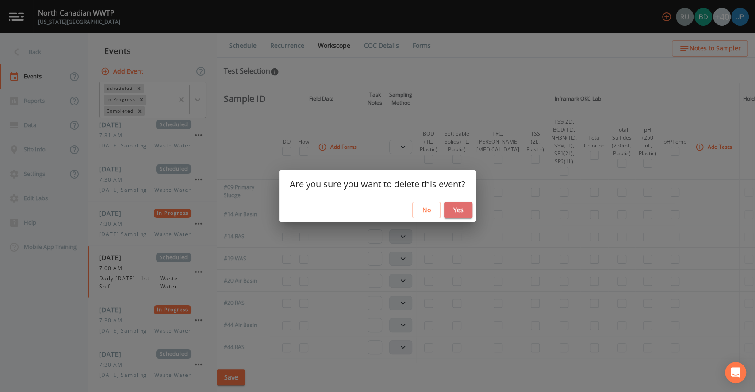
select select "092b3f94-5697-4c94-9891-da161916fdbb"
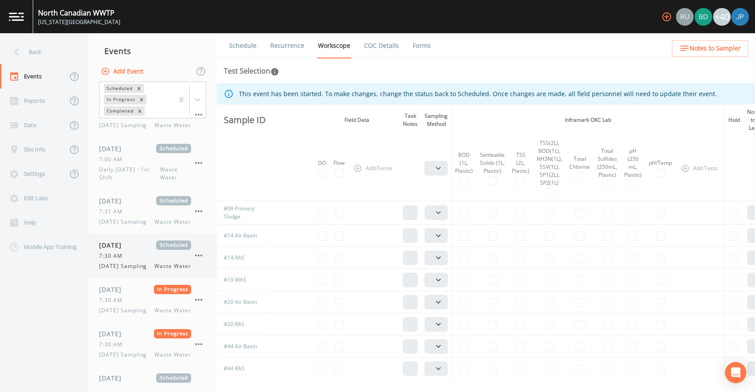
scroll to position [1869, 0]
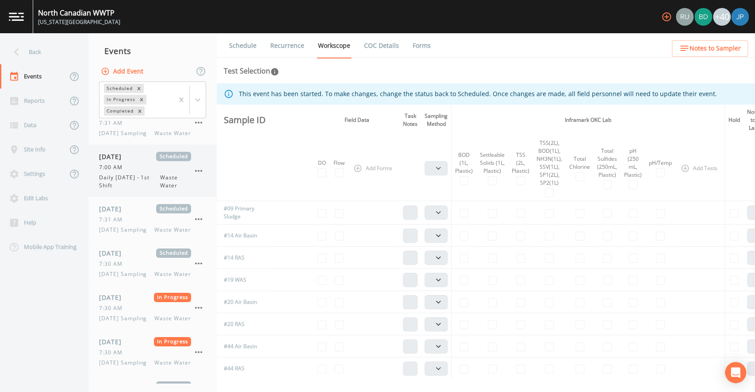
click at [142, 163] on div "7:00 AM" at bounding box center [145, 167] width 92 height 8
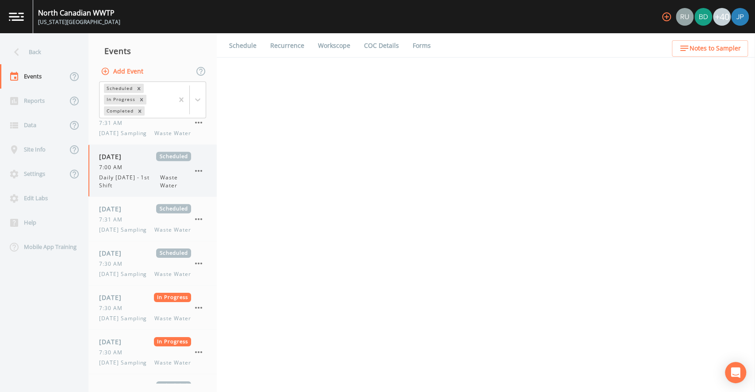
select select "b6a3c313-748b-4795-a028-792ad310bd60"
select select "092b3f94-5697-4c94-9891-da161916fdbb"
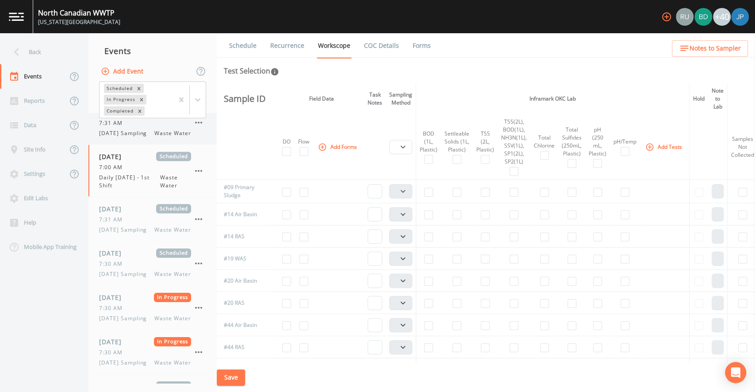
scroll to position [1767, 0]
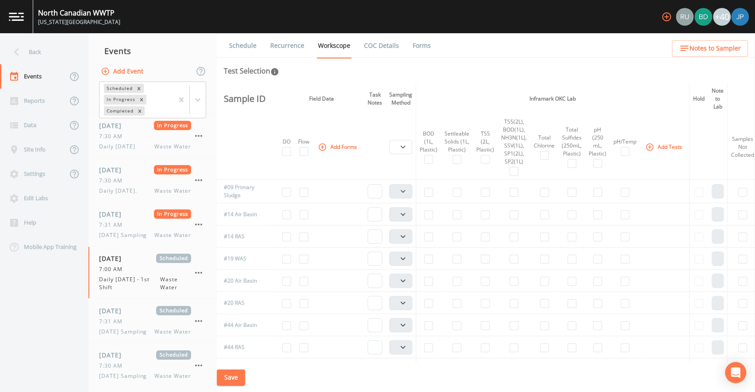
click at [294, 43] on link "Recurrence" at bounding box center [287, 45] width 37 height 25
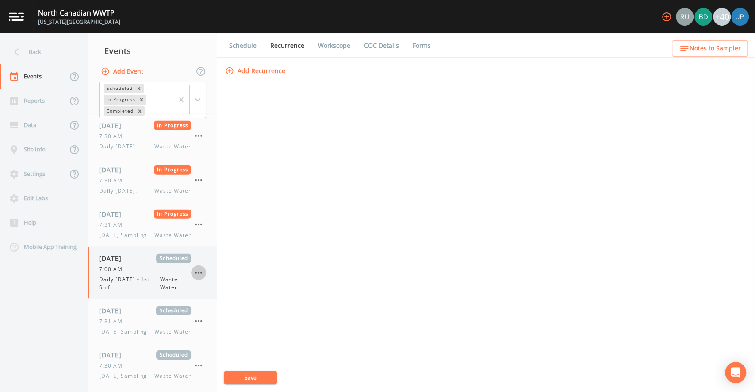
click at [198, 269] on icon "button" at bounding box center [198, 272] width 11 height 11
click at [224, 315] on p "Delete" at bounding box center [242, 318] width 57 height 11
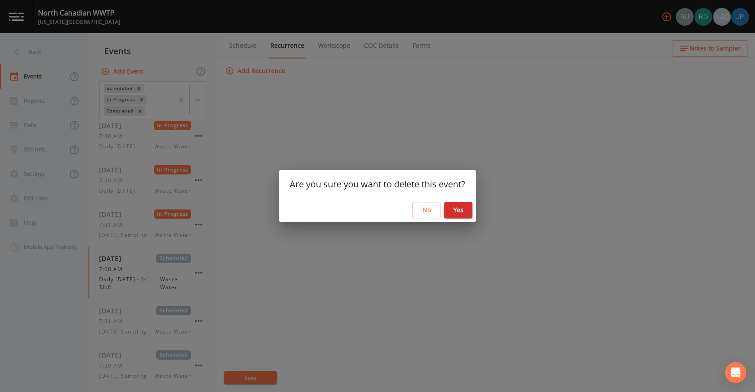
click at [457, 208] on button "Yes" at bounding box center [458, 210] width 28 height 16
select select "b6a3c313-748b-4795-a028-792ad310bd60"
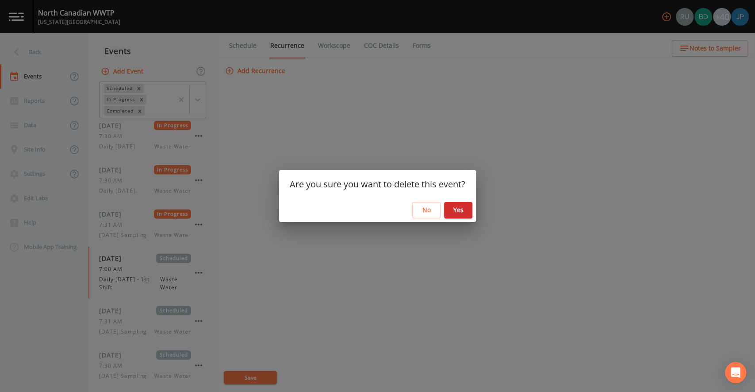
select select "092b3f94-5697-4c94-9891-da161916fdbb"
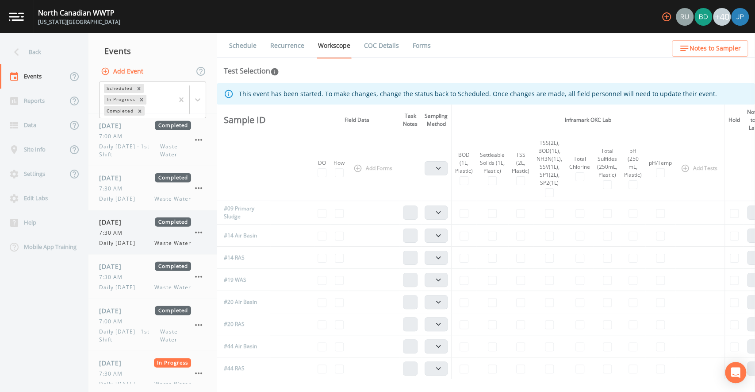
scroll to position [1526, 0]
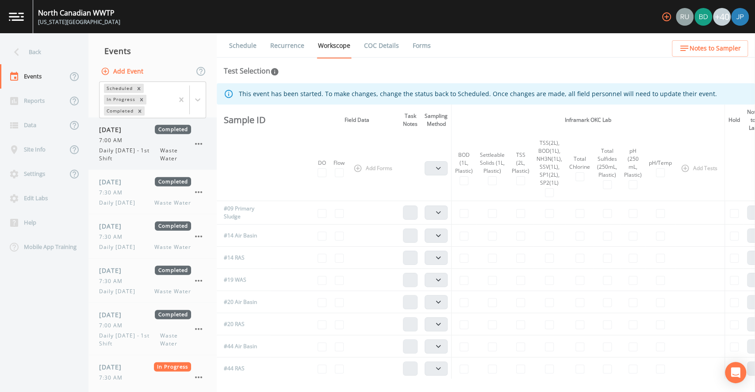
click at [138, 150] on span "Daily [DATE] - 1st Shift" at bounding box center [129, 154] width 61 height 16
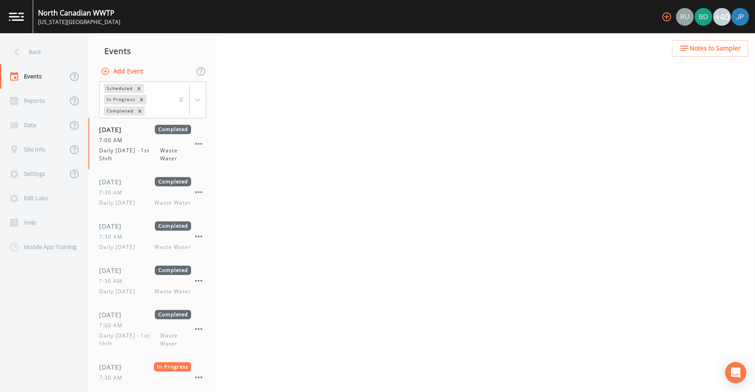
select select "092b3f94-5697-4c94-9891-da161916fdbb"
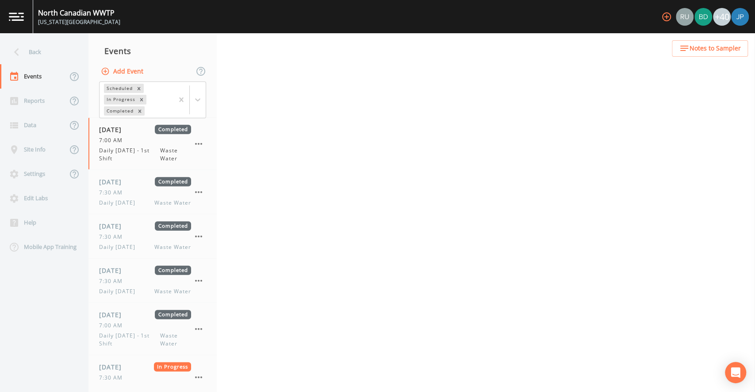
select select "092b3f94-5697-4c94-9891-da161916fdbb"
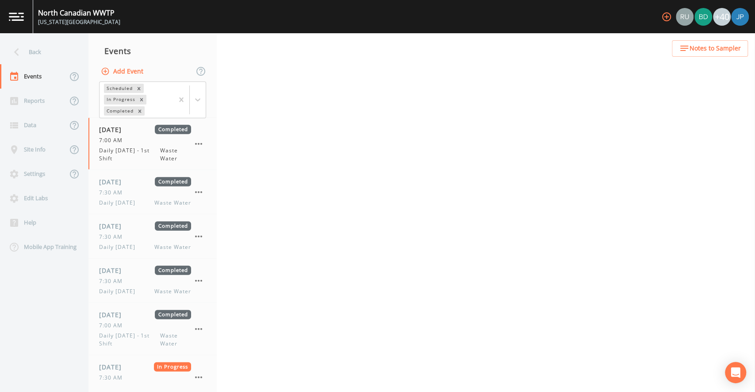
select select "b6a3c313-748b-4795-a028-792ad310bd60"
select select "092b3f94-5697-4c94-9891-da161916fdbb"
select select "b6a3c313-748b-4795-a028-792ad310bd60"
select select "092b3f94-5697-4c94-9891-da161916fdbb"
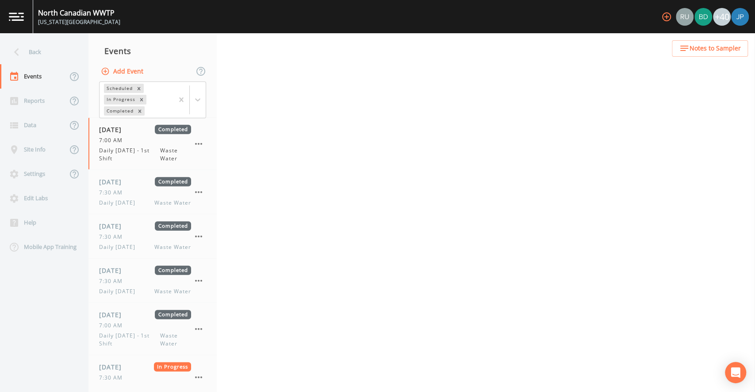
select select "092b3f94-5697-4c94-9891-da161916fdbb"
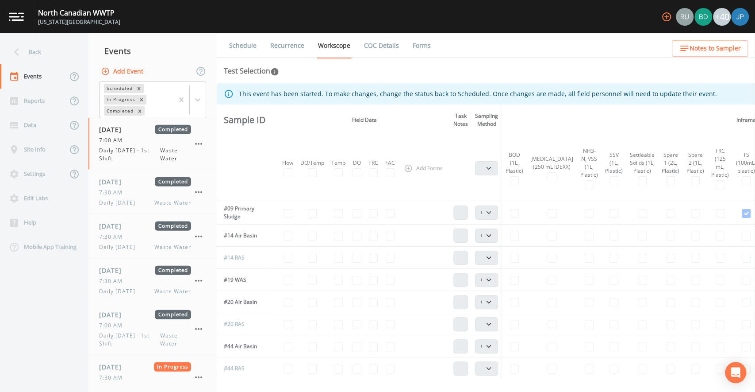
click at [285, 47] on link "Recurrence" at bounding box center [287, 45] width 37 height 25
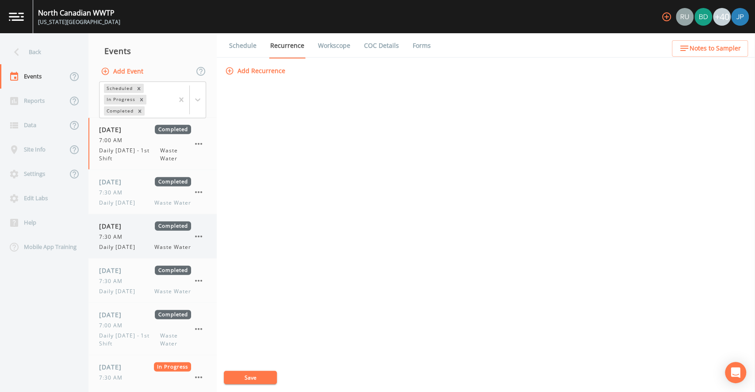
scroll to position [1606, 0]
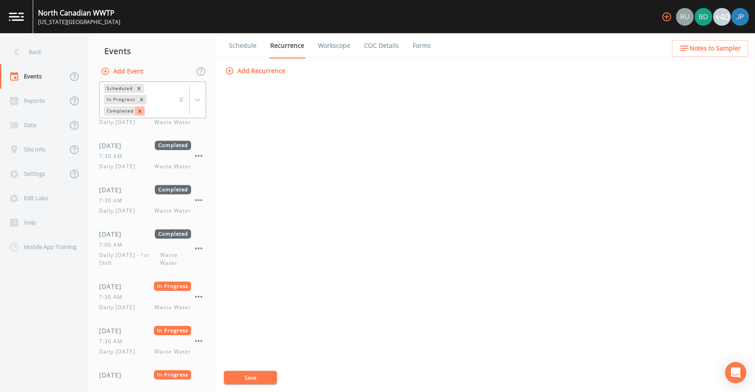
click at [140, 111] on icon "Remove Completed" at bounding box center [139, 110] width 3 height 3
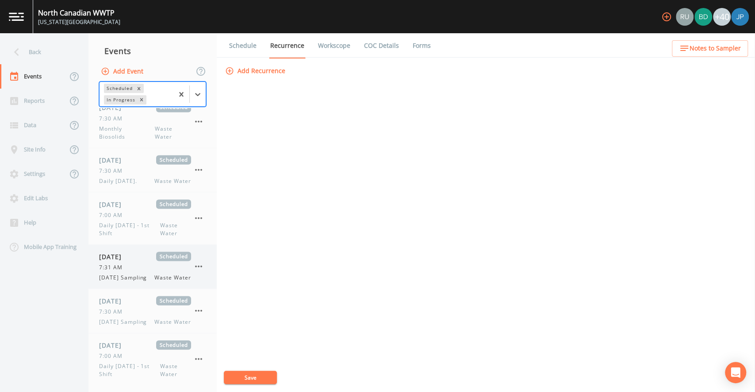
scroll to position [1126, 0]
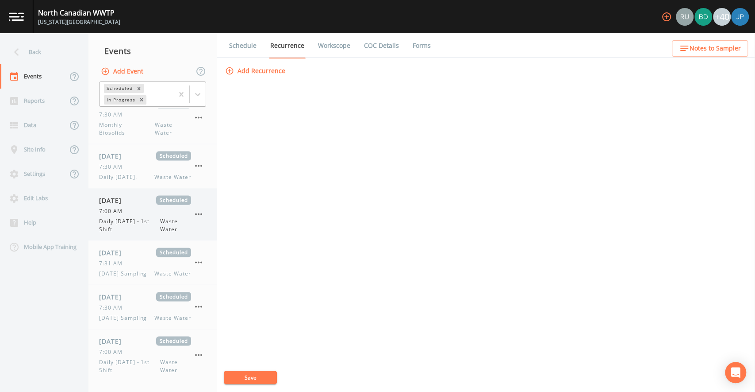
click at [135, 233] on span "Daily [DATE] - 1st Shift" at bounding box center [129, 225] width 61 height 16
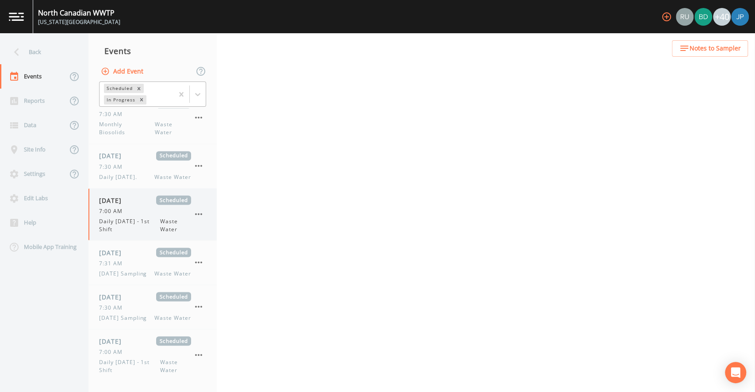
select select "b6a3c313-748b-4795-a028-792ad310bd60"
select select "092b3f94-5697-4c94-9891-da161916fdbb"
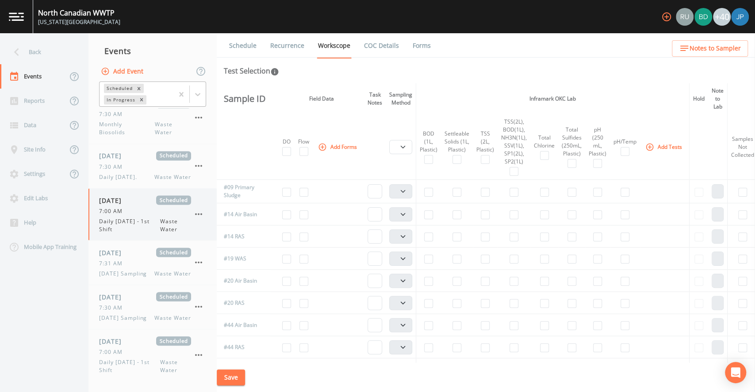
click at [201, 219] on icon "button" at bounding box center [198, 213] width 11 height 11
click at [274, 43] on div at bounding box center [377, 196] width 755 height 392
click at [281, 49] on div at bounding box center [377, 196] width 755 height 392
click at [282, 47] on link "Recurrence" at bounding box center [287, 45] width 37 height 25
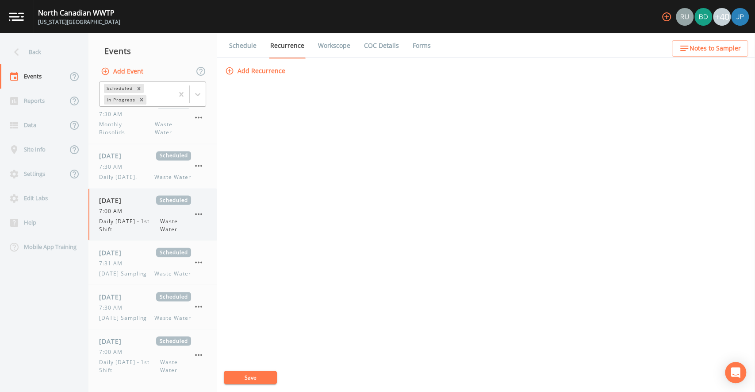
click at [158, 233] on span "Daily [DATE] - 1st Shift" at bounding box center [129, 225] width 61 height 16
select select "b6a3c313-748b-4795-a028-792ad310bd60"
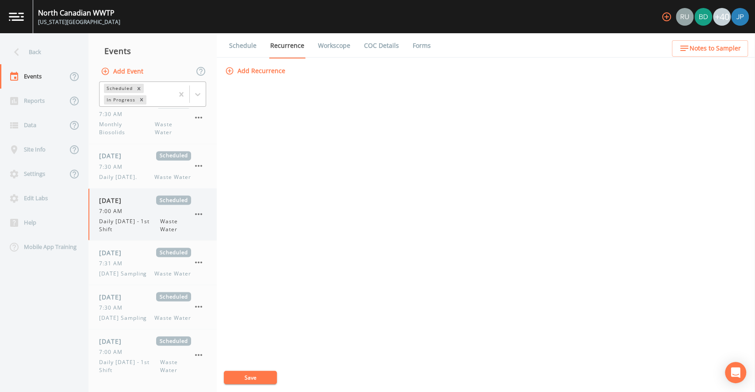
select select "092b3f94-5697-4c94-9891-da161916fdbb"
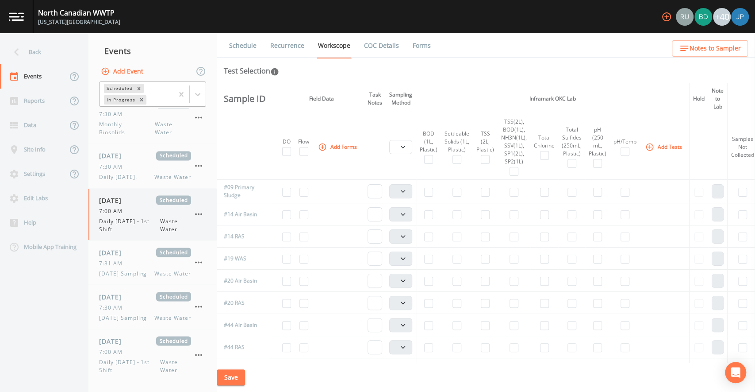
click at [199, 219] on icon "button" at bounding box center [198, 213] width 11 height 11
click at [224, 305] on p "Delete" at bounding box center [242, 309] width 57 height 11
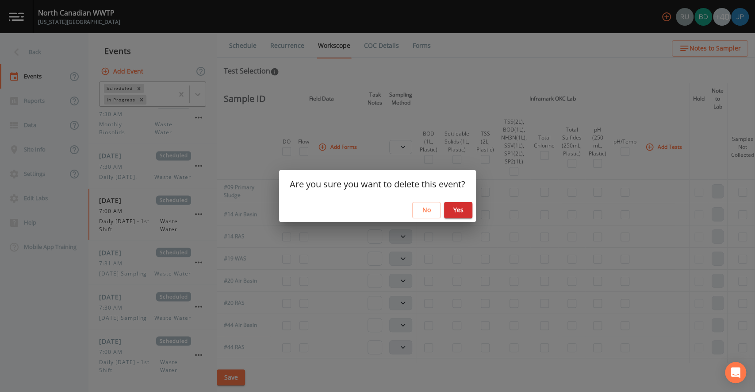
click at [454, 210] on button "Yes" at bounding box center [458, 210] width 28 height 16
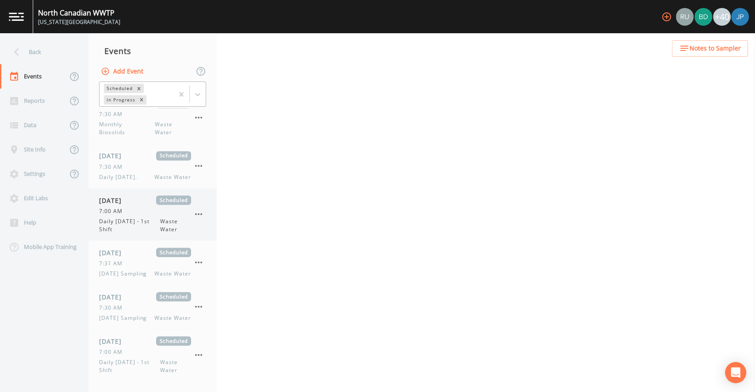
select select "092b3f94-5697-4c94-9891-da161916fdbb"
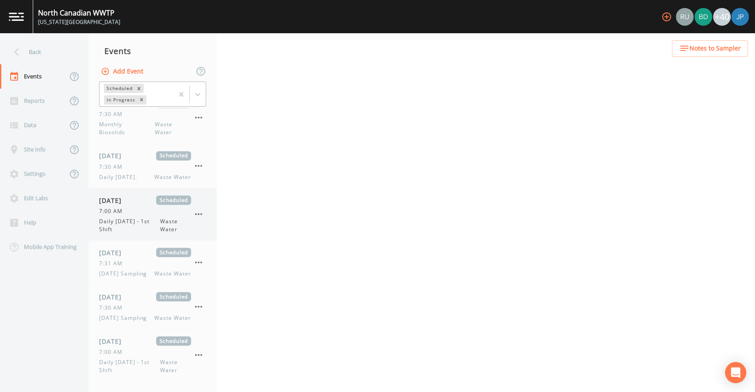
select select "b6a3c313-748b-4795-a028-792ad310bd60"
select select "092b3f94-5697-4c94-9891-da161916fdbb"
select select "b6a3c313-748b-4795-a028-792ad310bd60"
select select "092b3f94-5697-4c94-9891-da161916fdbb"
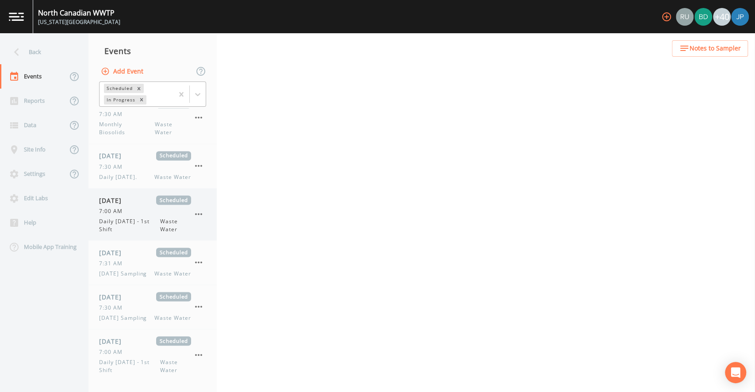
select select "092b3f94-5697-4c94-9891-da161916fdbb"
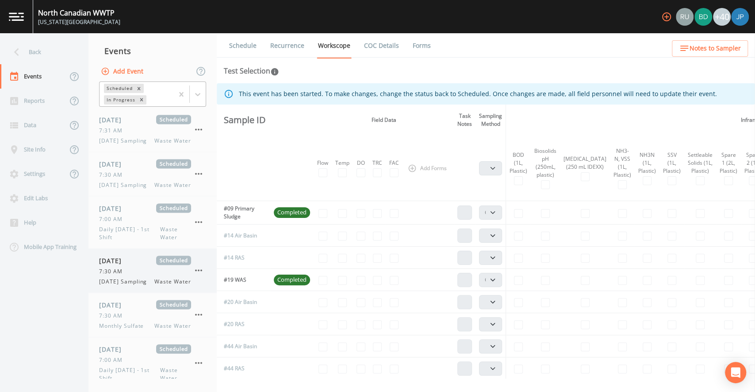
scroll to position [1158, 0]
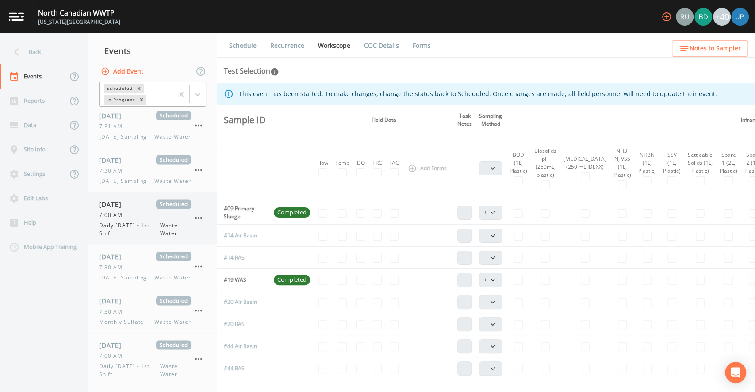
click at [196, 223] on icon "button" at bounding box center [198, 217] width 11 height 11
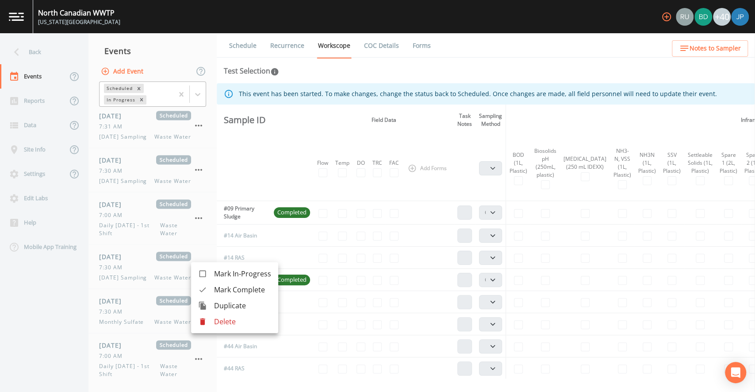
click at [215, 322] on p "Delete" at bounding box center [242, 321] width 57 height 11
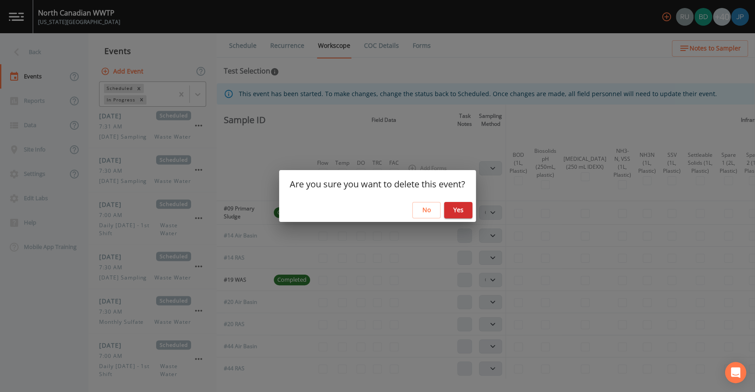
click at [455, 209] on button "Yes" at bounding box center [458, 210] width 28 height 16
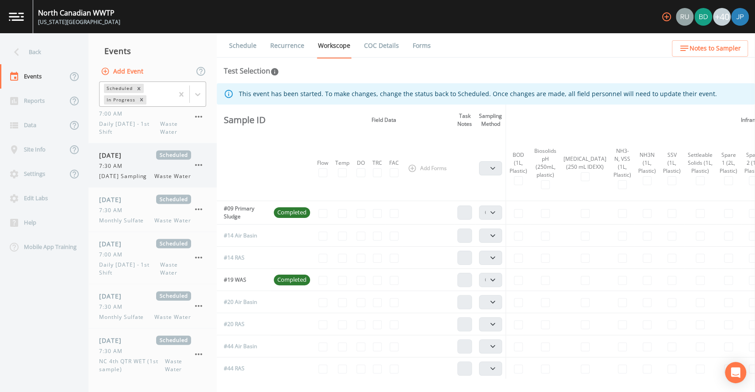
scroll to position [1263, 0]
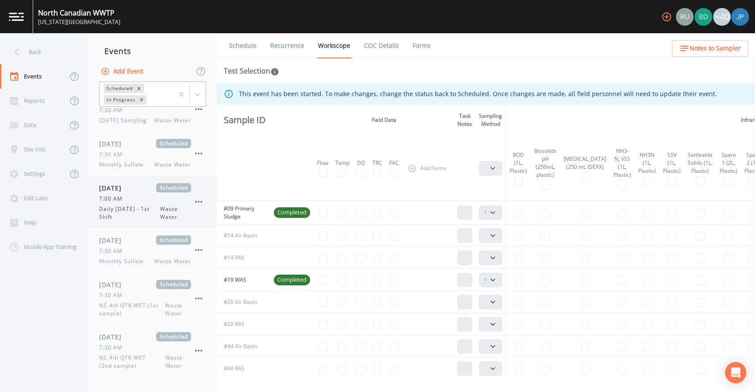
click at [201, 207] on icon "button" at bounding box center [198, 201] width 11 height 11
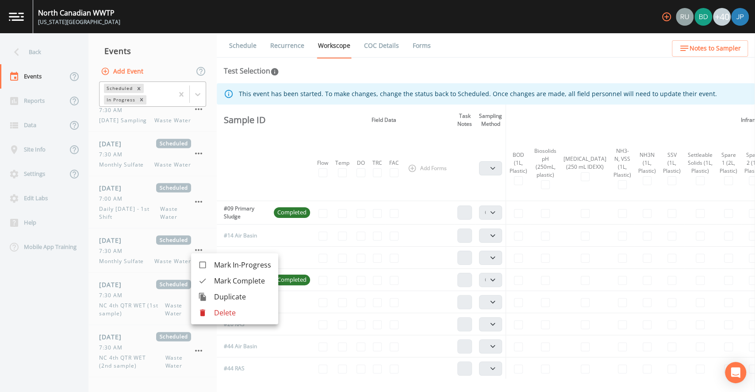
click at [221, 312] on p "Delete" at bounding box center [242, 312] width 57 height 11
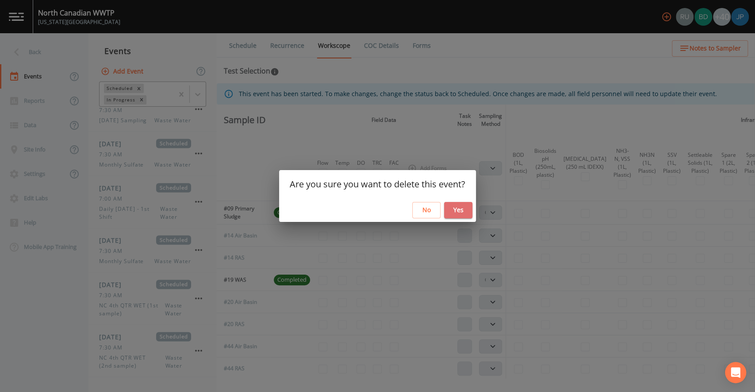
click at [455, 210] on button "Yes" at bounding box center [458, 210] width 28 height 16
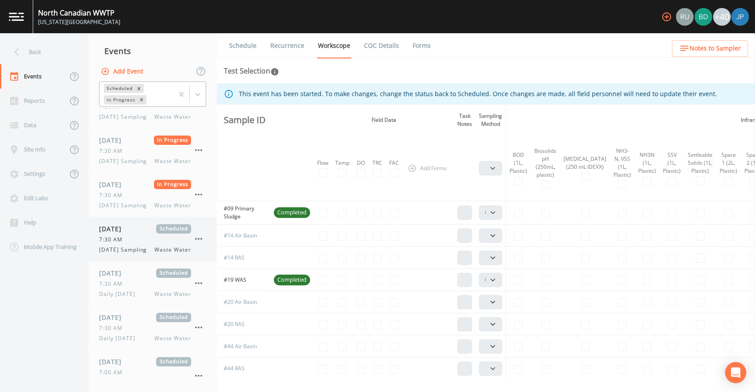
scroll to position [204, 0]
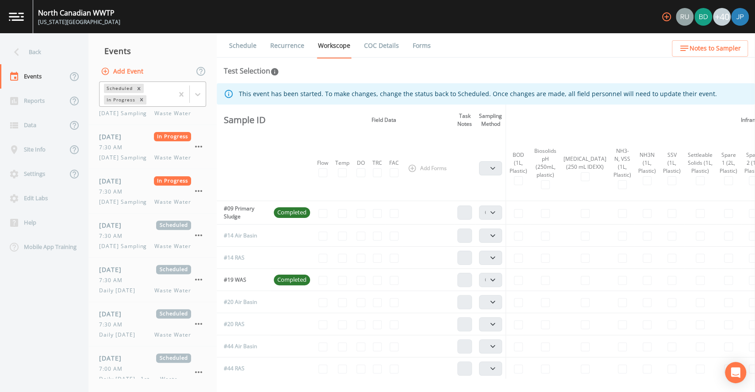
click at [280, 149] on th at bounding box center [291, 167] width 43 height 65
click at [500, 75] on div "Test Selection" at bounding box center [486, 70] width 524 height 11
click at [167, 250] on span "Waste Water" at bounding box center [172, 246] width 37 height 8
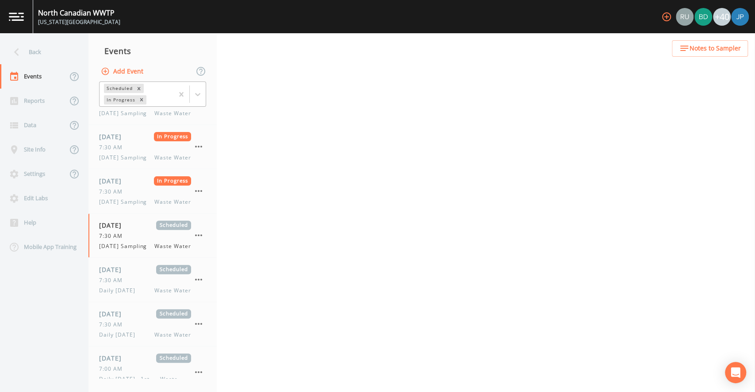
select select "092b3f94-5697-4c94-9891-da161916fdbb"
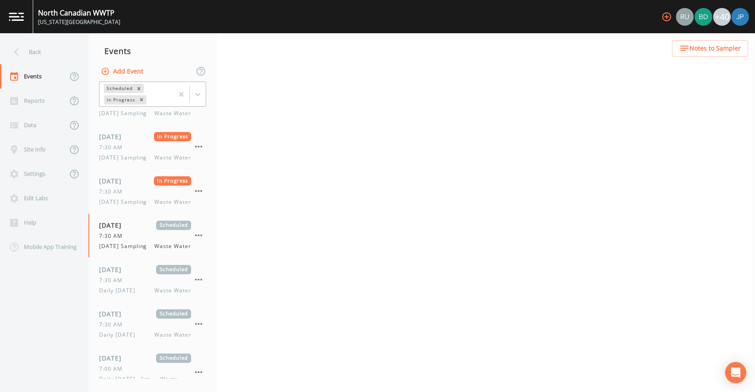
select select "092b3f94-5697-4c94-9891-da161916fdbb"
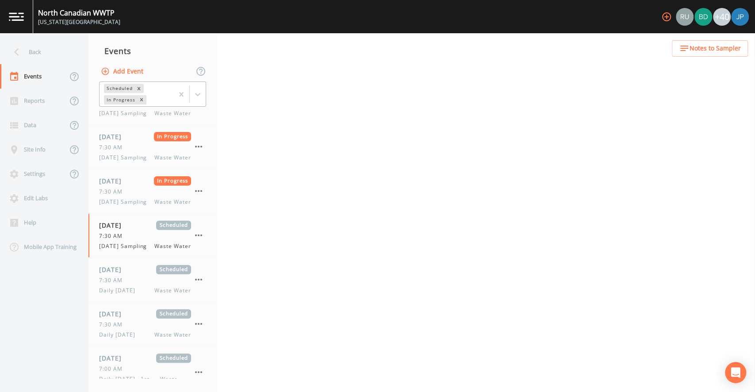
select select "b6a3c313-748b-4795-a028-792ad310bd60"
select select "092b3f94-5697-4c94-9891-da161916fdbb"
select select "b6a3c313-748b-4795-a028-792ad310bd60"
select select "092b3f94-5697-4c94-9891-da161916fdbb"
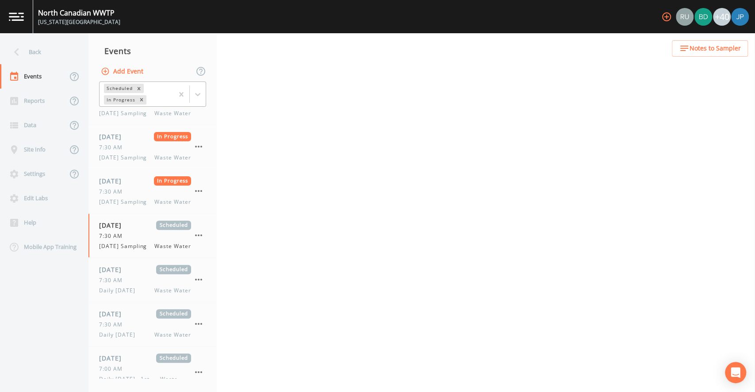
select select "092b3f94-5697-4c94-9891-da161916fdbb"
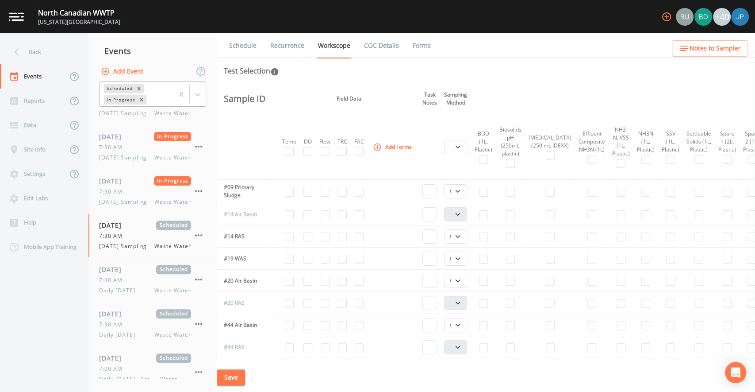
click at [296, 50] on link "Recurrence" at bounding box center [287, 45] width 37 height 25
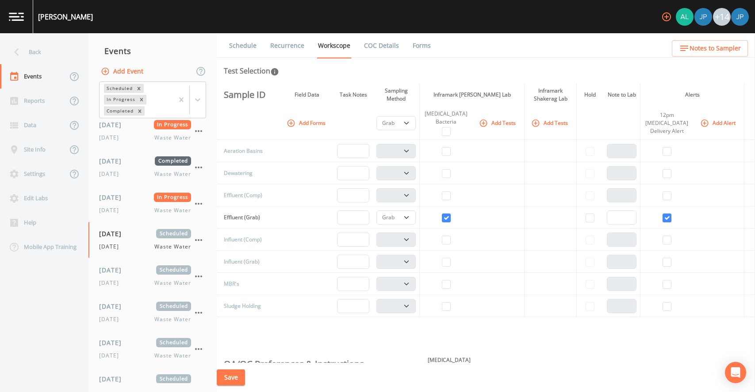
select select "092b3f94-5697-4c94-9891-da161916fdbb"
click at [42, 155] on div "Site Info" at bounding box center [33, 149] width 67 height 24
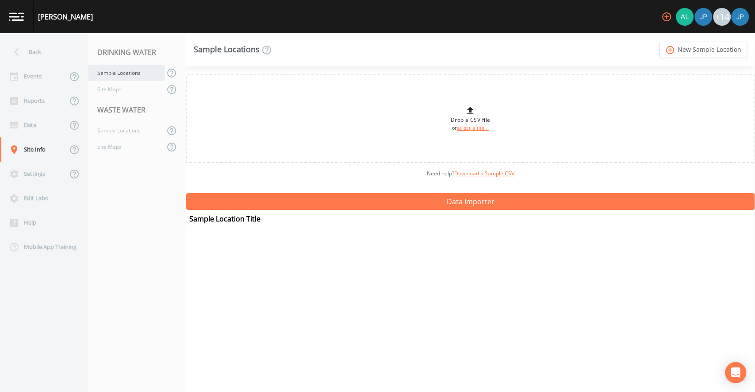
click at [108, 73] on div "Sample Locations" at bounding box center [126, 73] width 76 height 16
click at [123, 125] on div "Sample Locations" at bounding box center [126, 130] width 76 height 16
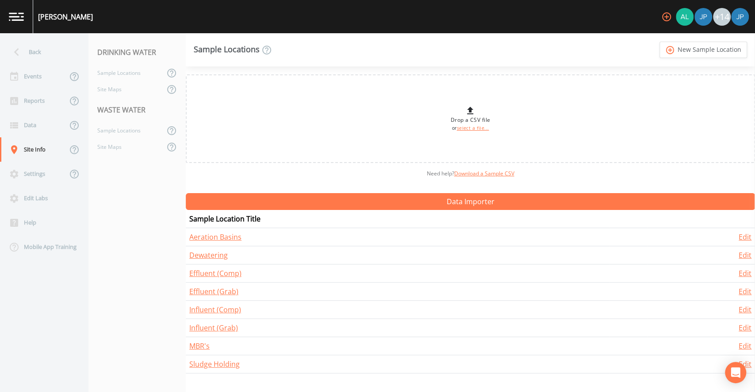
click at [603, 42] on div "Sample Locations add_circle_outline New Sample Location" at bounding box center [470, 49] width 569 height 33
click at [609, 46] on div "Sample Locations add_circle_outline New Sample Location" at bounding box center [470, 49] width 569 height 33
